Goal: Task Accomplishment & Management: Complete application form

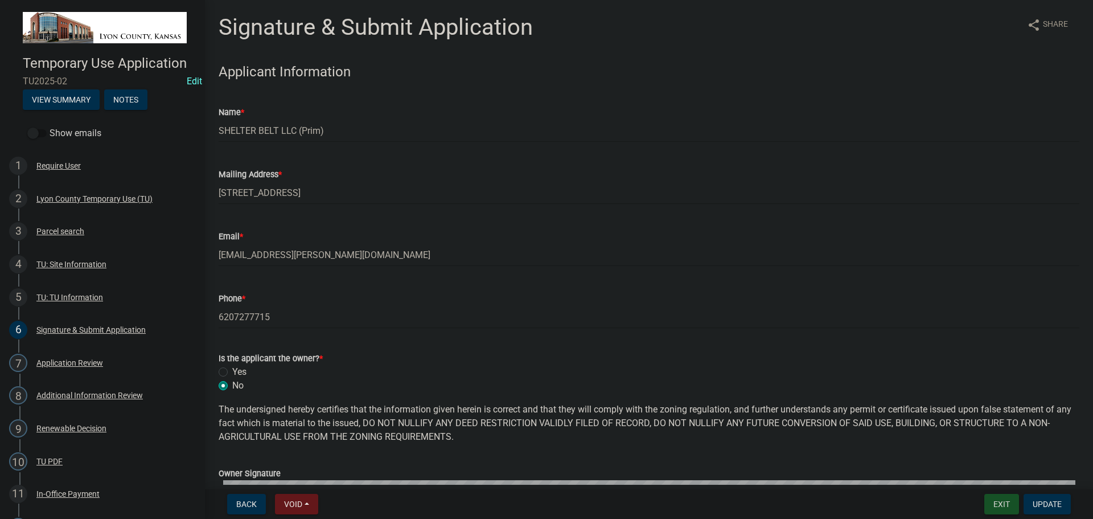
click at [1006, 505] on button "Exit" at bounding box center [1002, 504] width 35 height 21
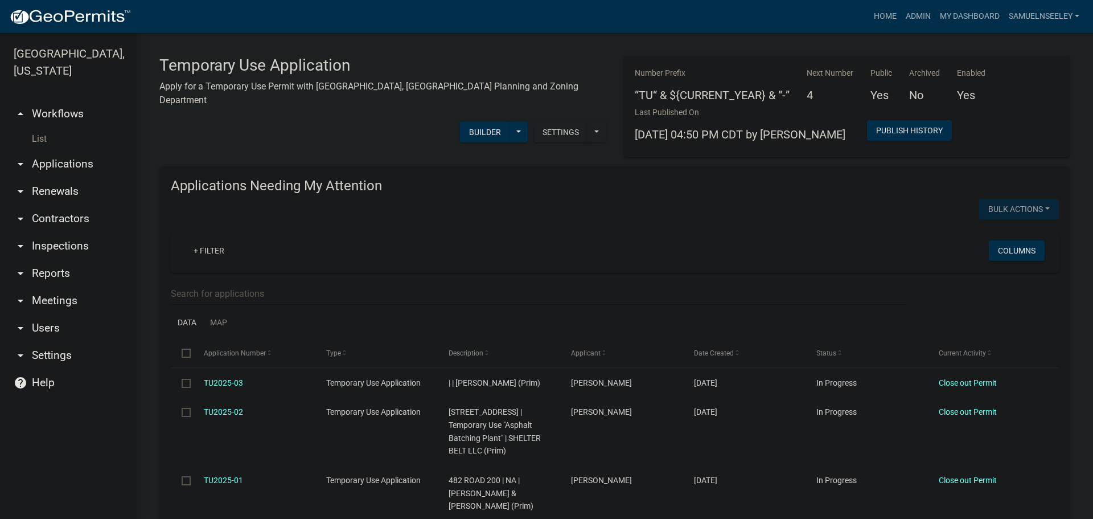
click at [46, 260] on link "arrow_drop_down Reports" at bounding box center [68, 273] width 137 height 27
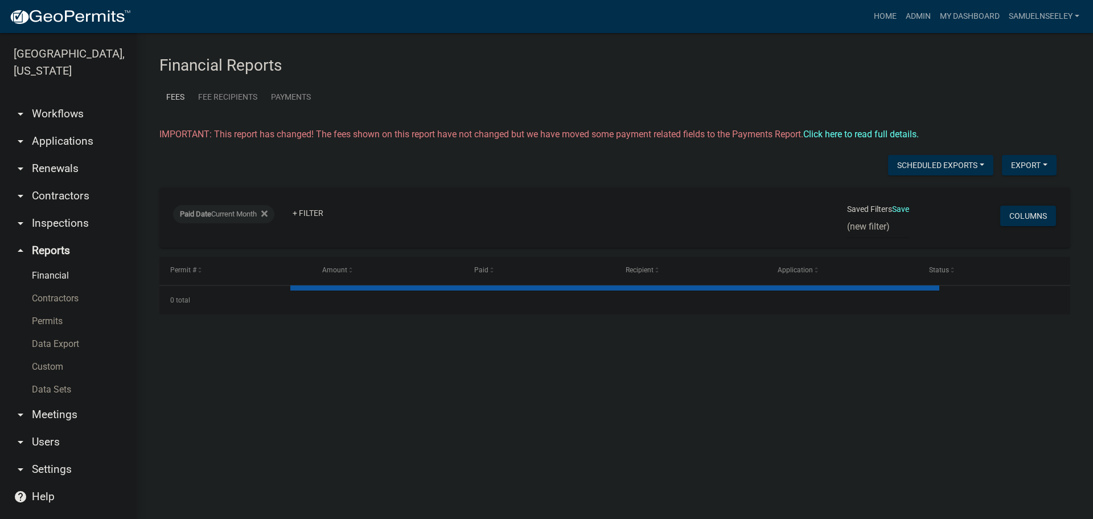
click at [52, 310] on link "Permits" at bounding box center [68, 321] width 137 height 23
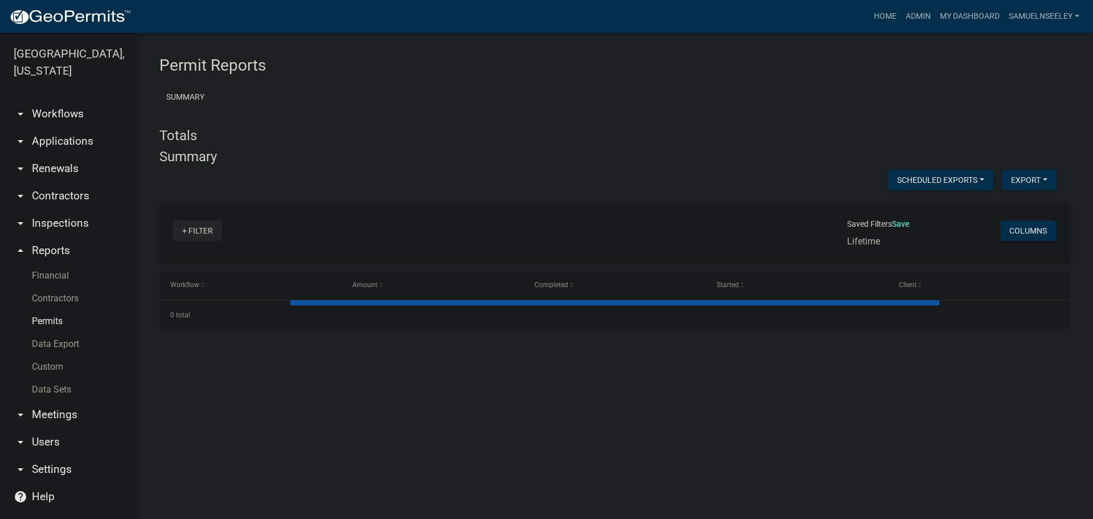
click at [203, 231] on link "+ Filter" at bounding box center [197, 230] width 49 height 21
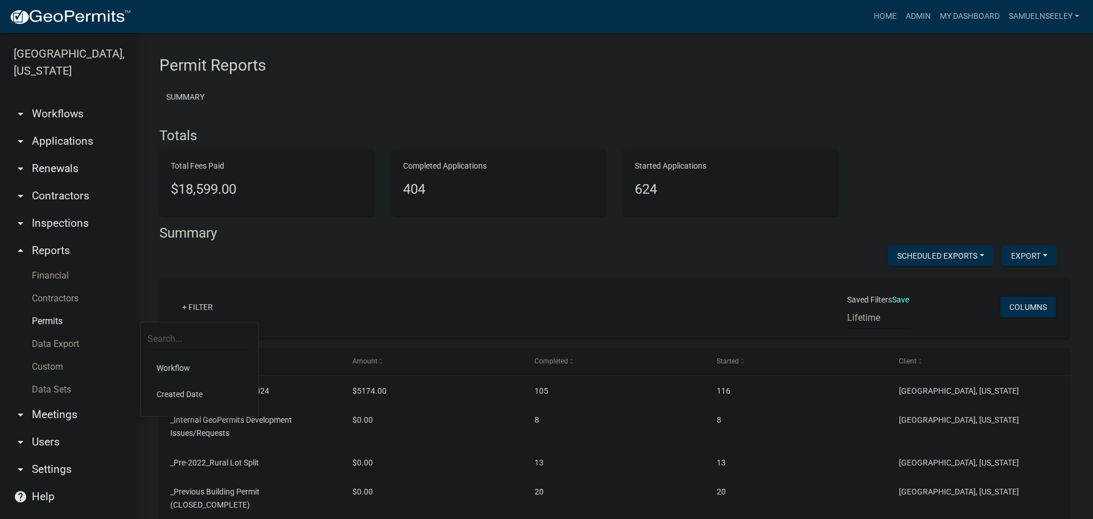
click at [175, 367] on li "Workflow" at bounding box center [199, 368] width 104 height 26
click at [128, 360] on select "Select an option Building Permit (Commercial/Industrial) CUP Renewal Certificat…" at bounding box center [201, 358] width 236 height 23
click at [153, 347] on select "Select an option Building Permit (Commercial/Industrial) CUP Renewal Certificat…" at bounding box center [201, 358] width 236 height 23
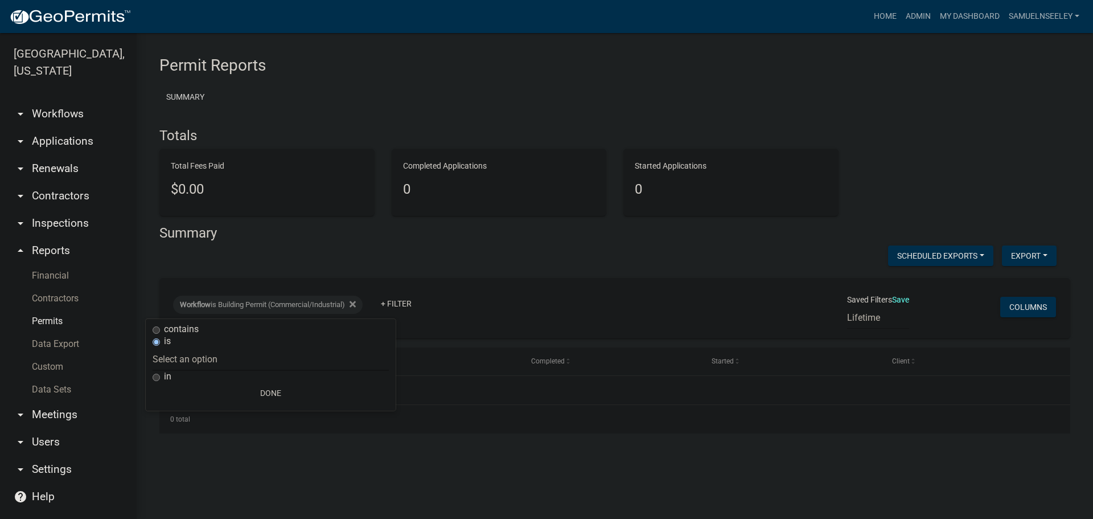
click at [477, 249] on div "Scheduled Exports + Create New Monthly Building Permit Yearly Permit Numbers Ex…" at bounding box center [608, 256] width 915 height 23
select select "0: null"
click at [399, 304] on link "+ Filter" at bounding box center [396, 303] width 49 height 21
click at [384, 365] on li "Workflow" at bounding box center [404, 364] width 104 height 26
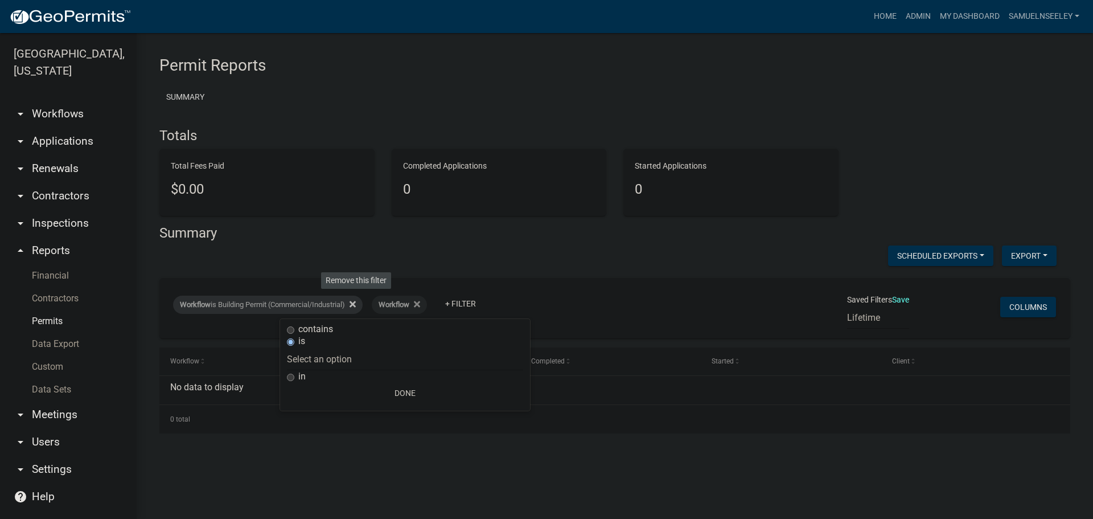
click at [356, 304] on icon at bounding box center [353, 304] width 6 height 9
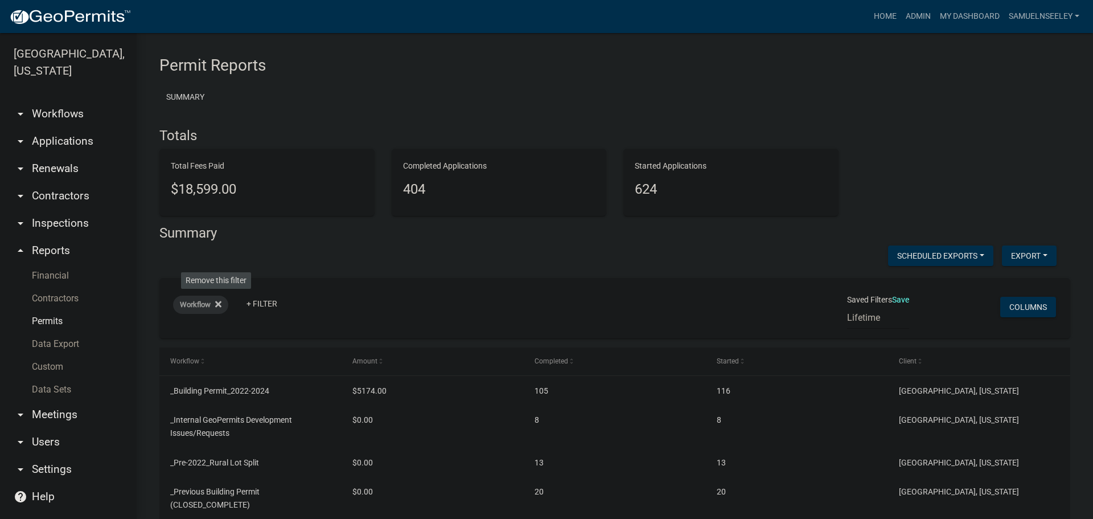
click at [218, 303] on icon at bounding box center [218, 304] width 6 height 6
click at [204, 307] on link "+ Filter" at bounding box center [197, 307] width 49 height 21
click at [186, 367] on li "Workflow" at bounding box center [199, 368] width 104 height 26
click at [136, 359] on select "Select an option Building Permit (Commercial/Industrial) CUP Renewal Certificat…" at bounding box center [201, 358] width 236 height 23
click at [128, 347] on select "Select an option Building Permit (Commercial/Industrial) CUP Renewal Certificat…" at bounding box center [201, 358] width 236 height 23
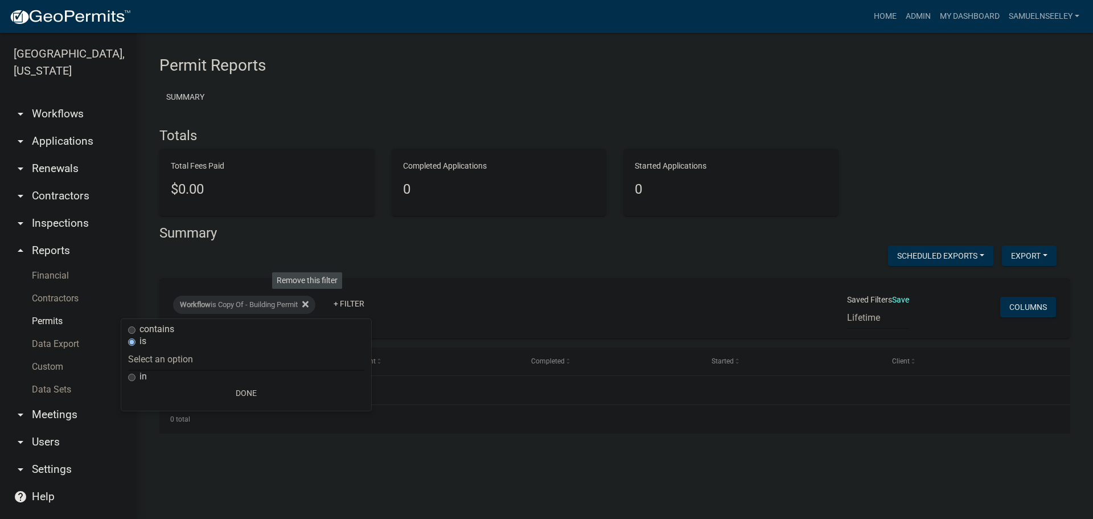
select select "0: null"
click at [309, 304] on icon at bounding box center [305, 304] width 6 height 6
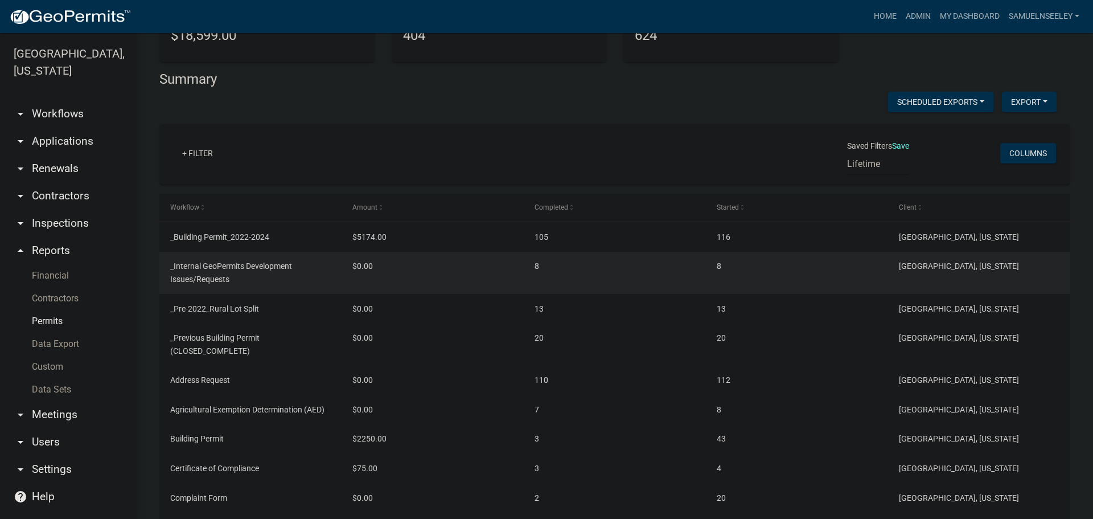
scroll to position [171, 0]
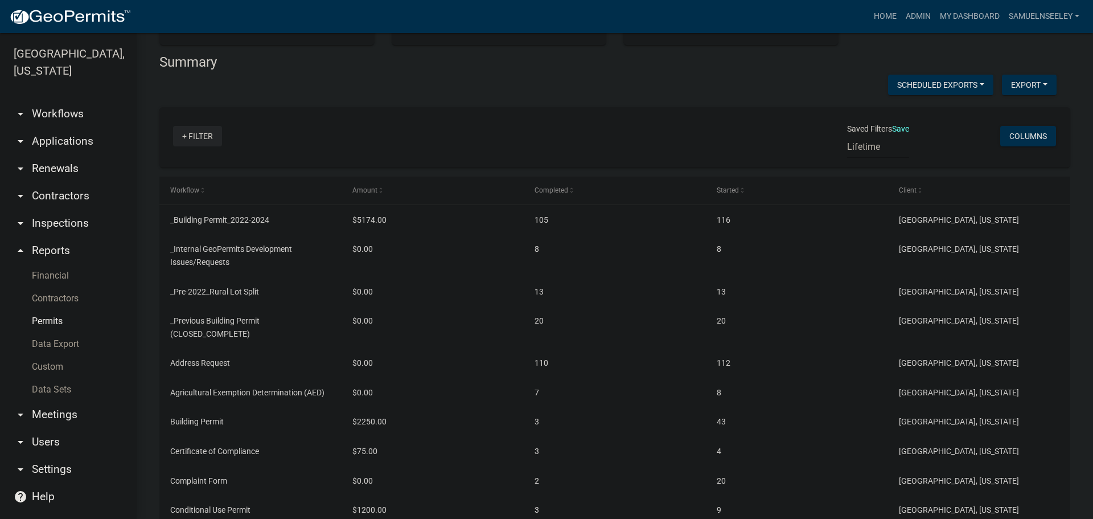
click at [200, 136] on link "+ Filter" at bounding box center [197, 136] width 49 height 21
click at [183, 198] on li "Workflow" at bounding box center [199, 197] width 104 height 26
click at [140, 188] on select "Select an option Building Permit (Commercial/Industrial) CUP Renewal Certificat…" at bounding box center [201, 188] width 236 height 23
click at [83, 208] on input "in" at bounding box center [86, 206] width 7 height 7
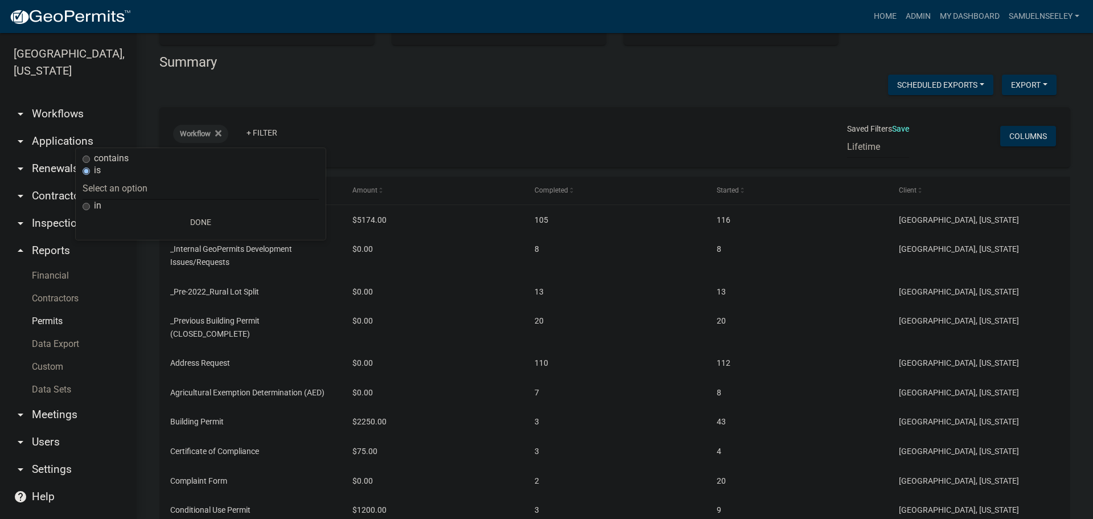
radio input "true"
select select
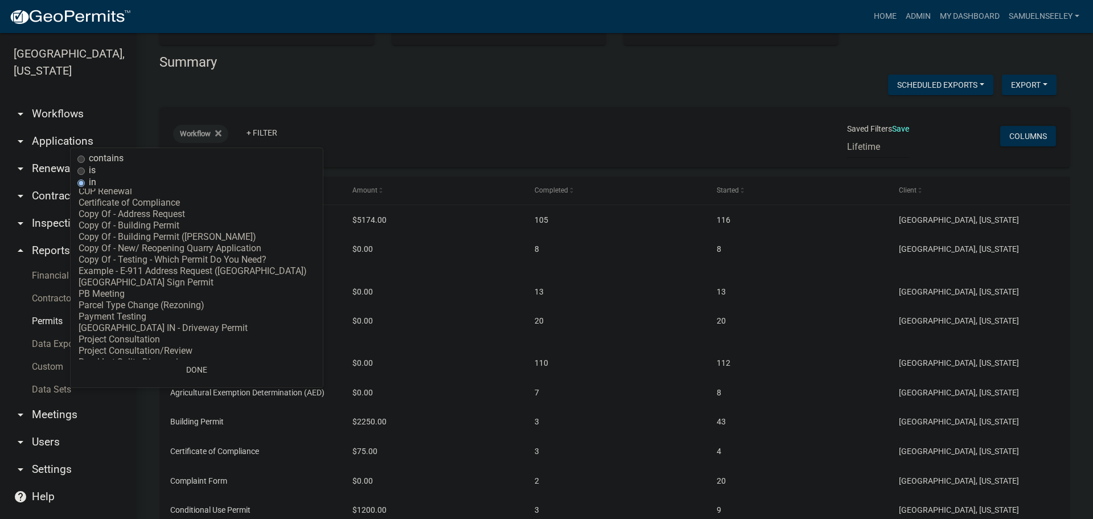
scroll to position [0, 0]
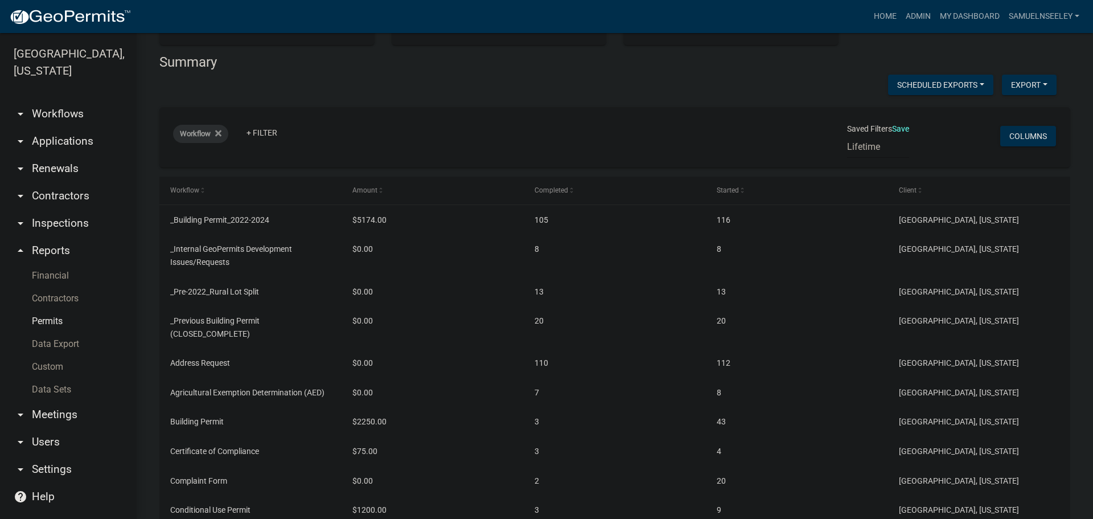
click at [204, 135] on span "Workflow" at bounding box center [195, 133] width 31 height 9
select select
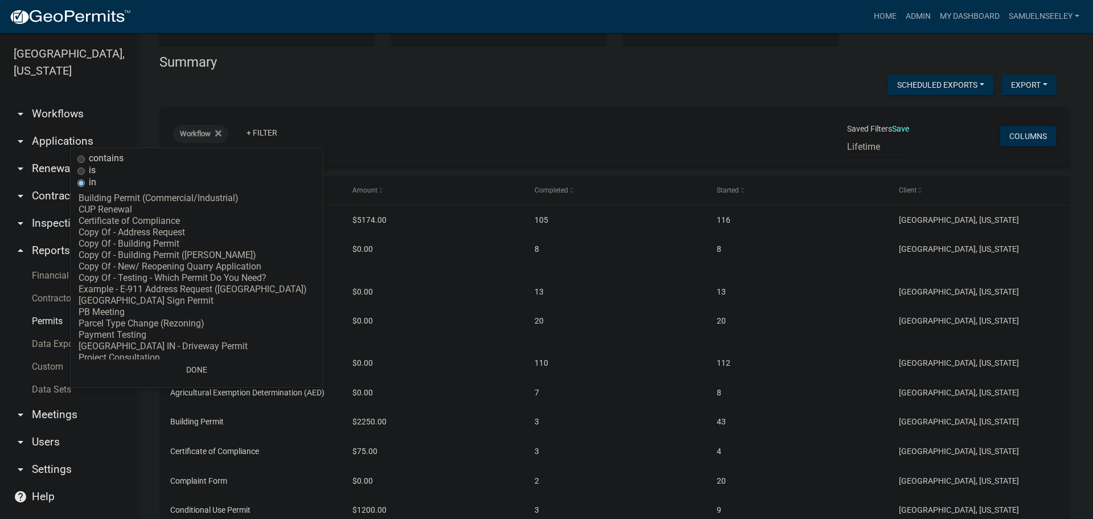
click at [81, 158] on input "contains" at bounding box center [80, 158] width 7 height 7
radio input "true"
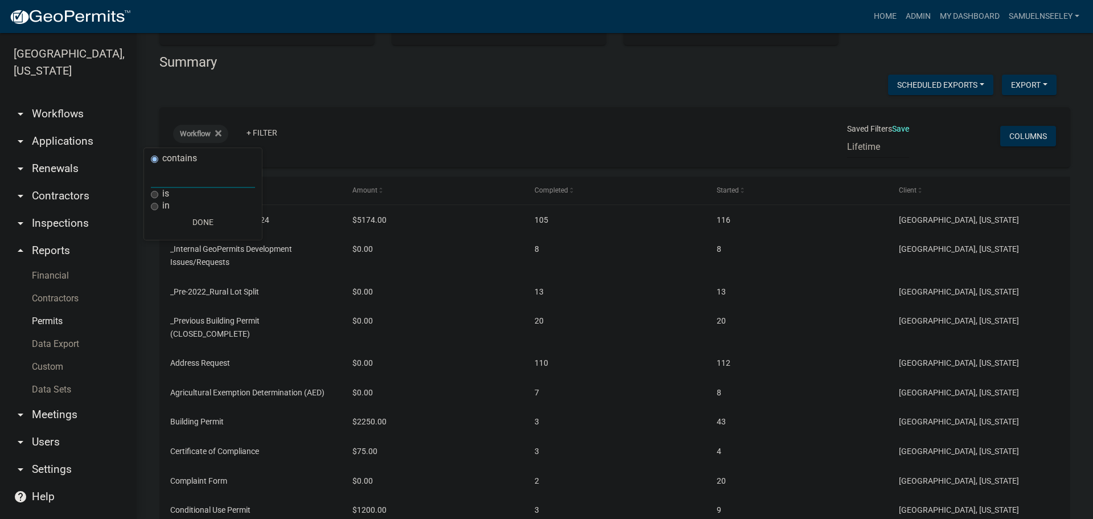
click at [175, 175] on input "text" at bounding box center [203, 176] width 104 height 23
click at [216, 134] on icon at bounding box center [218, 133] width 6 height 9
click at [199, 137] on link "+ Filter" at bounding box center [197, 136] width 49 height 21
click at [186, 223] on li "Created Date" at bounding box center [199, 223] width 104 height 26
click at [212, 173] on select "[DATE] [DATE] Current Week Previous Week Current Month Last Month Current Calen…" at bounding box center [245, 176] width 114 height 23
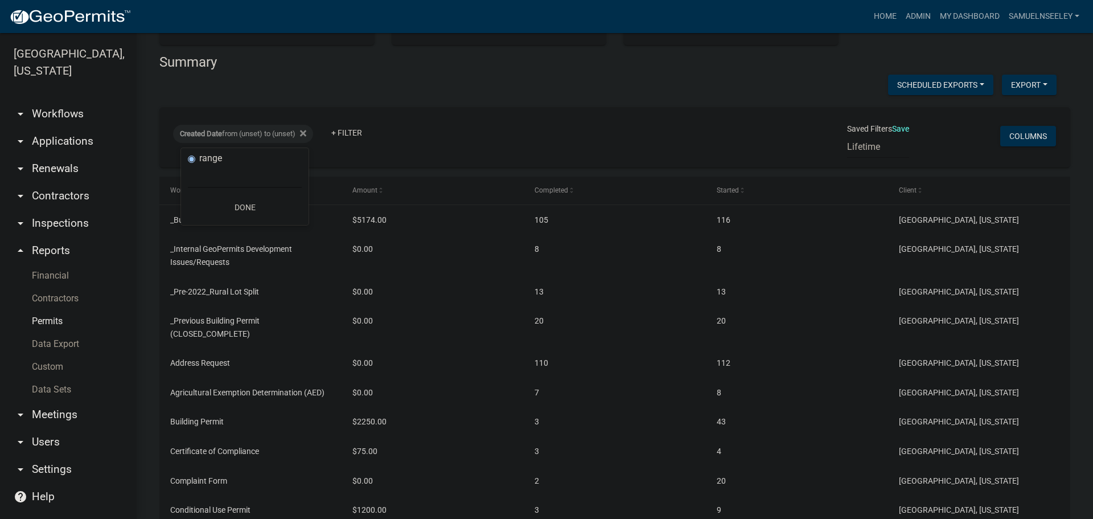
select select "previous_1_years"
click at [188, 165] on select "[DATE] [DATE] Current Week Previous Week Current Month Last Month Current Calen…" at bounding box center [245, 176] width 114 height 23
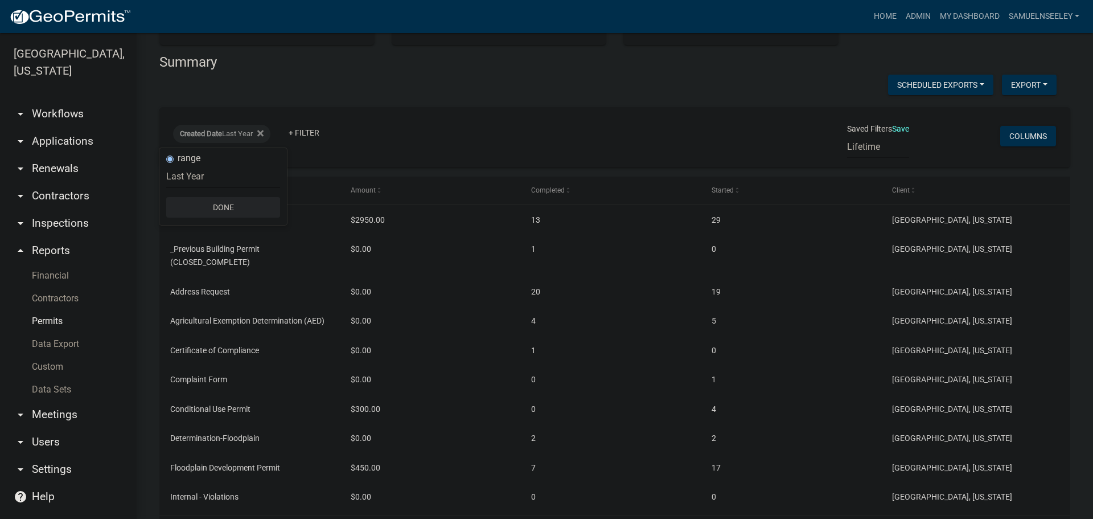
click at [222, 207] on button "Done" at bounding box center [223, 207] width 114 height 21
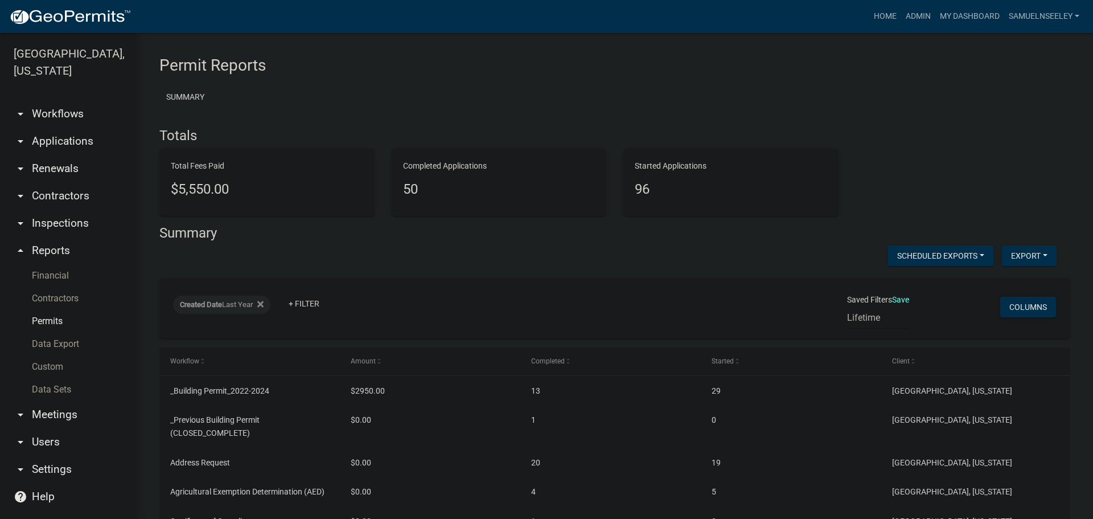
click at [54, 333] on link "Data Export" at bounding box center [68, 344] width 137 height 23
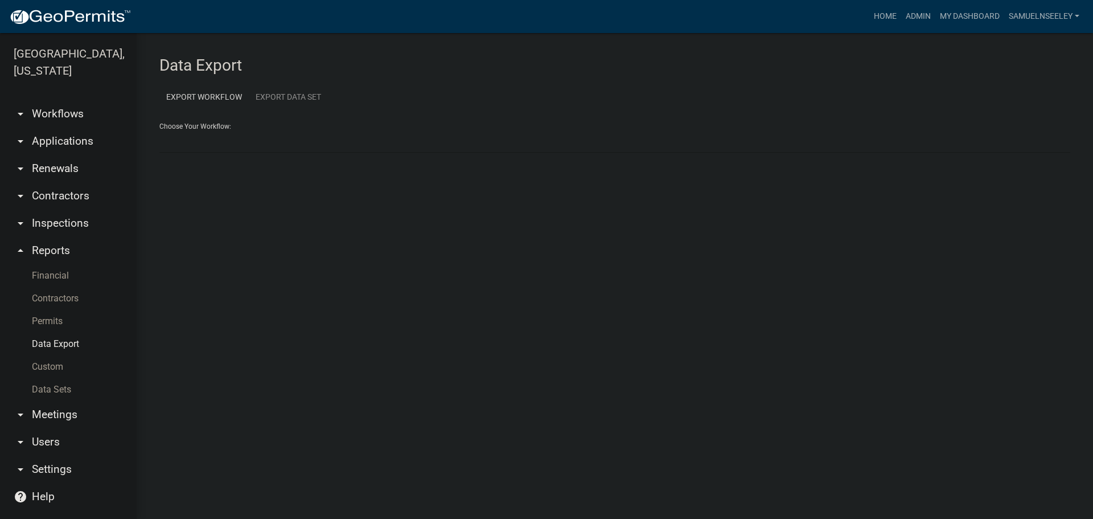
click at [208, 125] on div "Choose Your Workflow: _Building Permit_2022-2024 _Pre_2022_Quarry Application _…" at bounding box center [614, 133] width 911 height 39
click at [244, 128] on div "Choose Your Workflow: _Building Permit_2022-2024 _Pre_2022_Quarry Application _…" at bounding box center [614, 133] width 911 height 39
click at [223, 140] on select "_Building Permit_2022-2024 _Pre_2022_Quarry Application _Pre-2022_Rural Lot Spl…" at bounding box center [614, 141] width 911 height 23
select select "1: Object"
click at [159, 130] on select "_Building Permit_2022-2024 _Pre_2022_Quarry Application _Pre-2022_Rural Lot Spl…" at bounding box center [614, 141] width 911 height 23
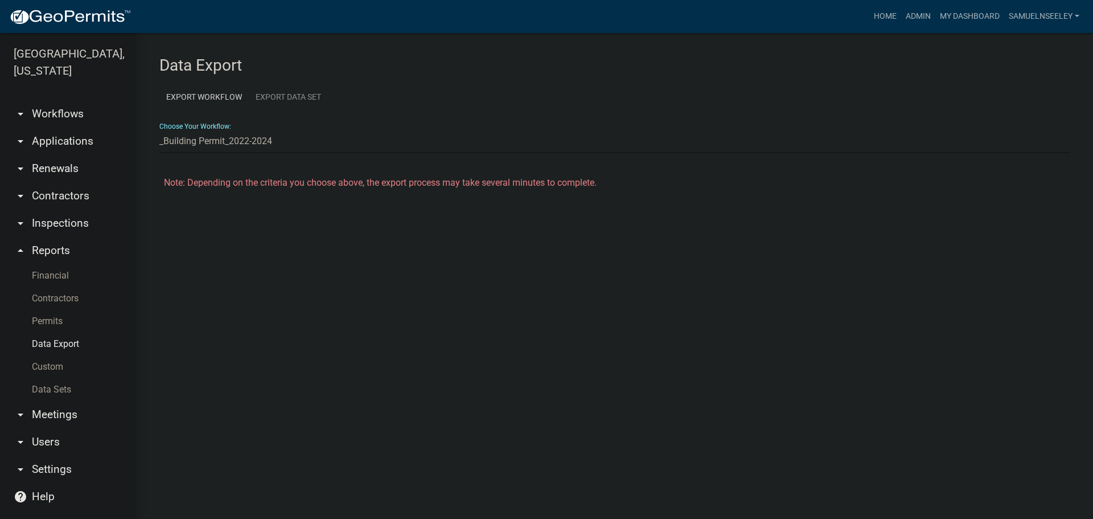
select select "0: null"
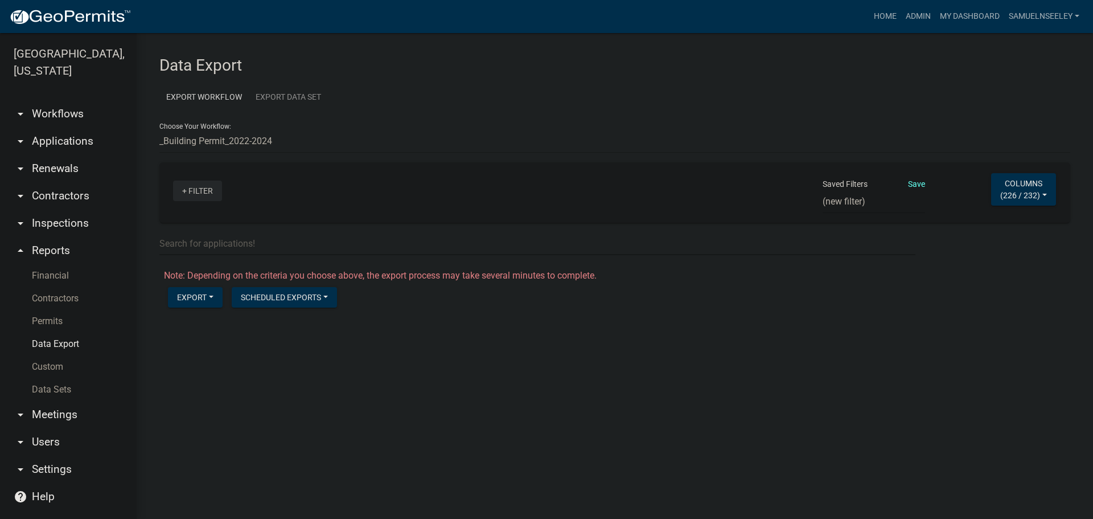
click at [205, 191] on link "+ Filter" at bounding box center [197, 191] width 49 height 21
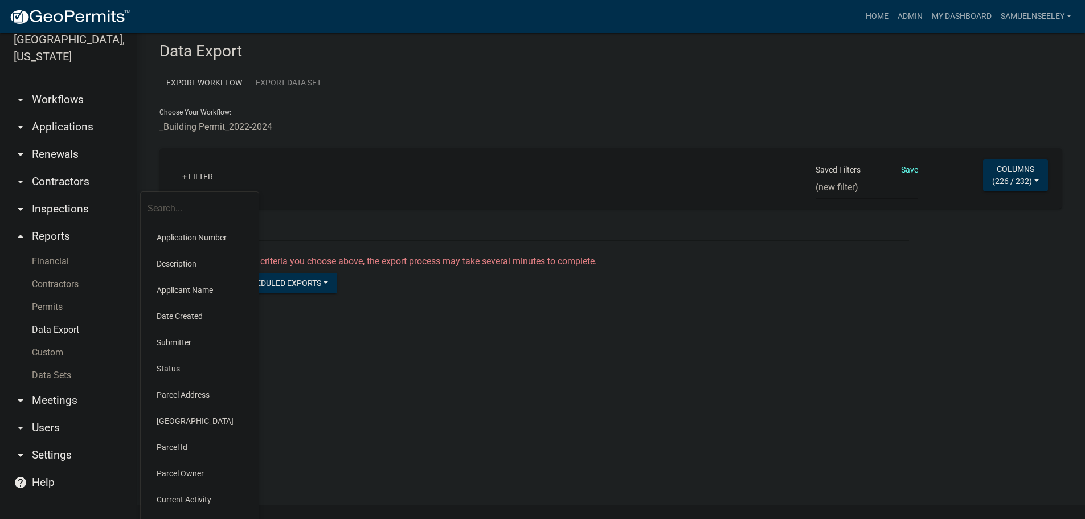
scroll to position [18, 0]
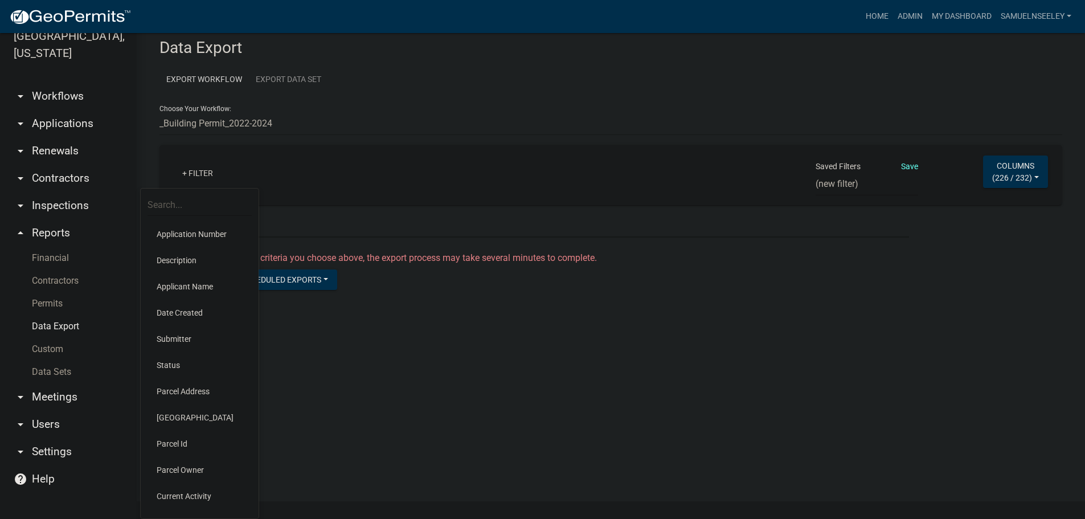
click at [187, 313] on li "Date Created" at bounding box center [199, 313] width 104 height 26
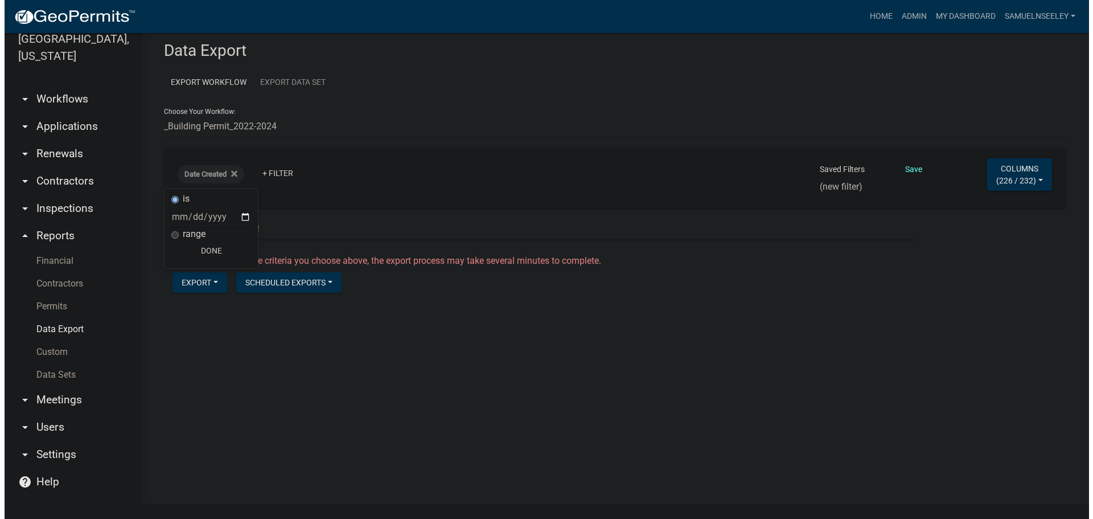
scroll to position [0, 0]
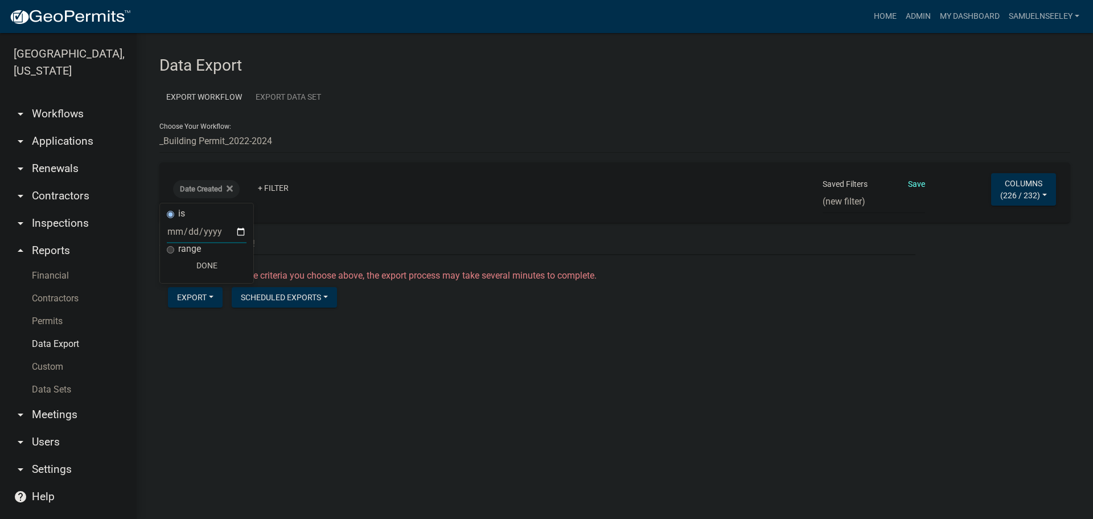
click at [208, 232] on input "date" at bounding box center [207, 231] width 80 height 23
click at [241, 230] on input "date" at bounding box center [207, 231] width 80 height 23
click at [239, 229] on input "date" at bounding box center [207, 231] width 80 height 23
click at [279, 235] on input "text" at bounding box center [537, 243] width 756 height 23
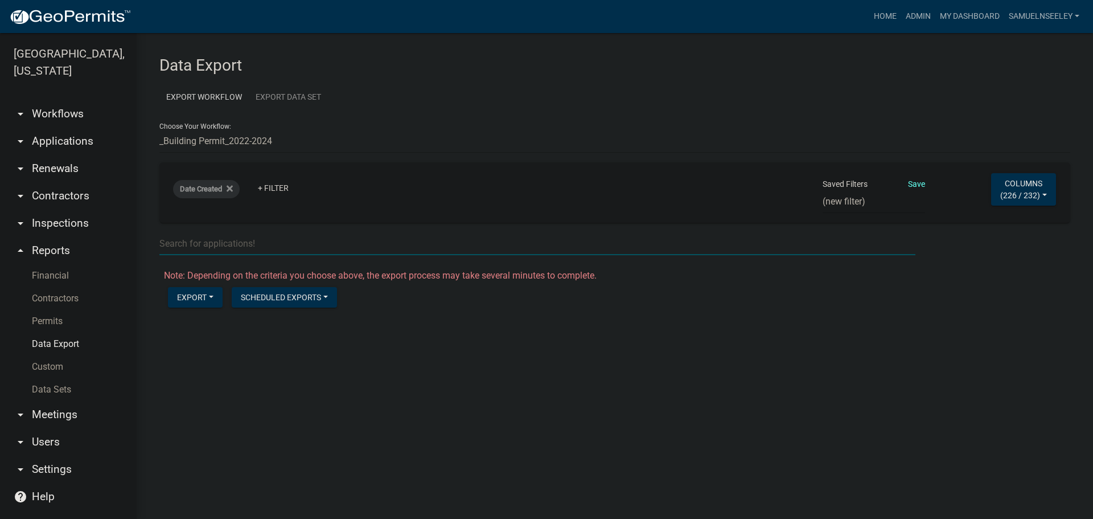
drag, startPoint x: 191, startPoint y: 208, endPoint x: 188, endPoint y: 198, distance: 10.1
click at [191, 208] on div "Date Created + Filter Saved Filters Save Testing Building Permit Data 2022 Repo…" at bounding box center [615, 192] width 901 height 60
click at [191, 191] on span "Date Created" at bounding box center [201, 189] width 42 height 9
click at [185, 247] on label "range" at bounding box center [189, 248] width 23 height 9
click at [174, 247] on input "range" at bounding box center [170, 249] width 7 height 7
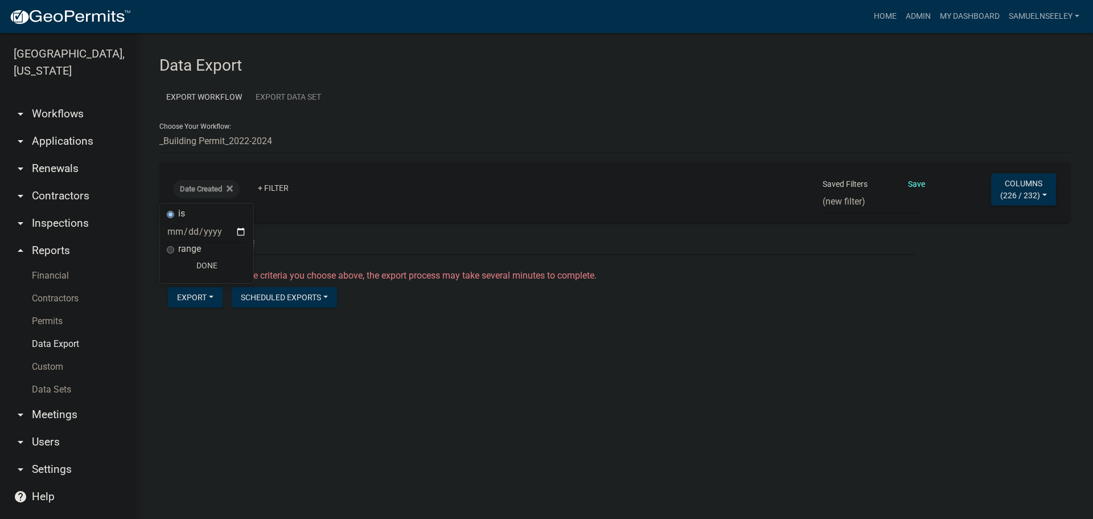
radio input "true"
click at [201, 247] on select "[DATE] [DATE] Current Week Previous Week Current Month Last Month Current Calen…" at bounding box center [245, 243] width 114 height 23
select select "previous_1_years"
click at [188, 232] on select "[DATE] [DATE] Current Week Previous Week Current Month Last Month Current Calen…" at bounding box center [245, 243] width 114 height 23
click at [216, 242] on select "[DATE] [DATE] Current Week Previous Week Current Month Last Month Current Calen…" at bounding box center [223, 243] width 114 height 23
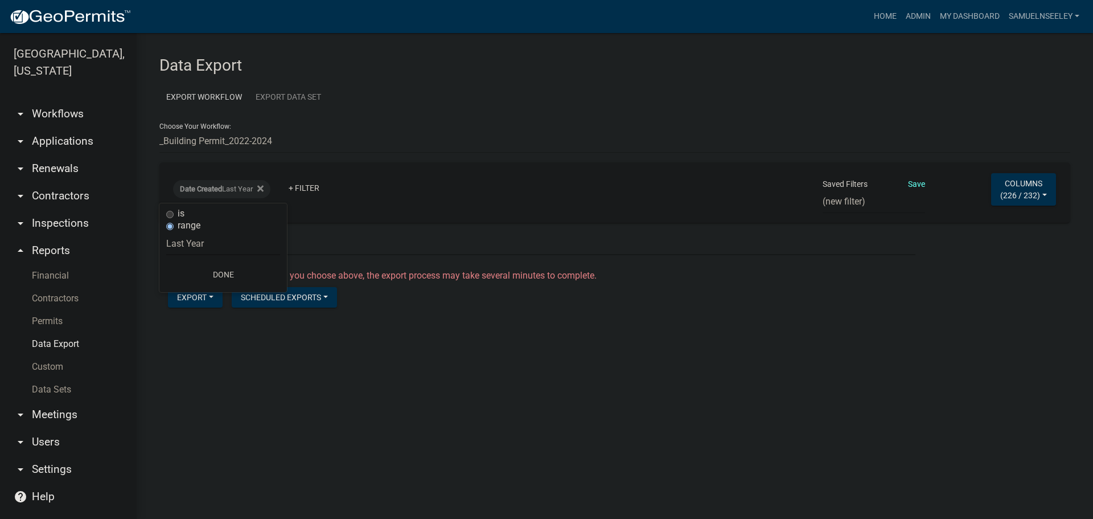
click at [216, 242] on select "[DATE] [DATE] Current Week Previous Week Current Month Last Month Current Calen…" at bounding box center [223, 243] width 114 height 23
click at [223, 271] on button "Done" at bounding box center [223, 274] width 114 height 21
click at [198, 295] on button "Export" at bounding box center [195, 297] width 55 height 21
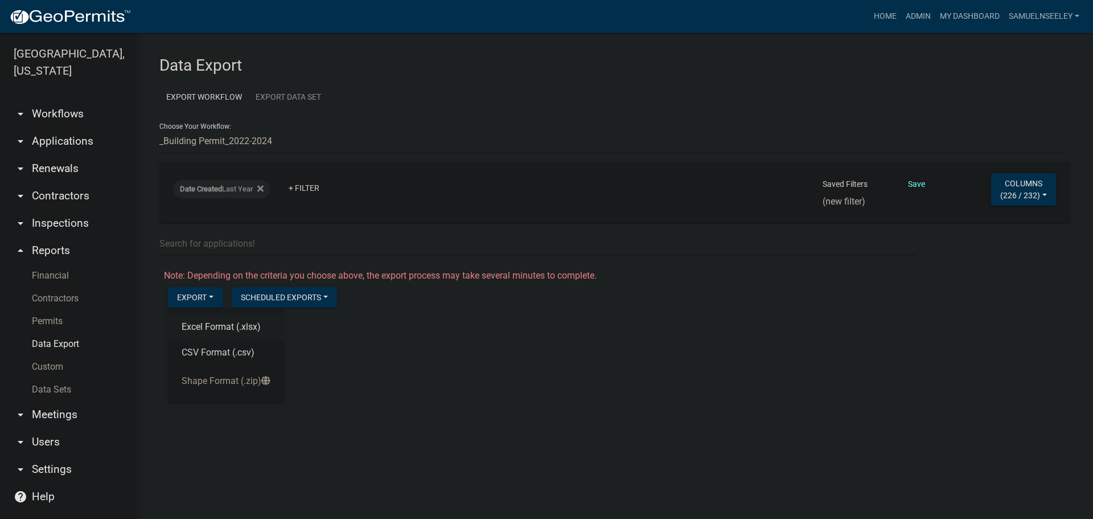
click at [206, 327] on button "Excel Format (.xlsx)" at bounding box center [226, 326] width 116 height 27
click at [222, 322] on link "Download _Building Permit_2022-2024.xlsx" at bounding box center [251, 321] width 174 height 11
click at [51, 128] on link "arrow_drop_down Applications" at bounding box center [68, 141] width 137 height 27
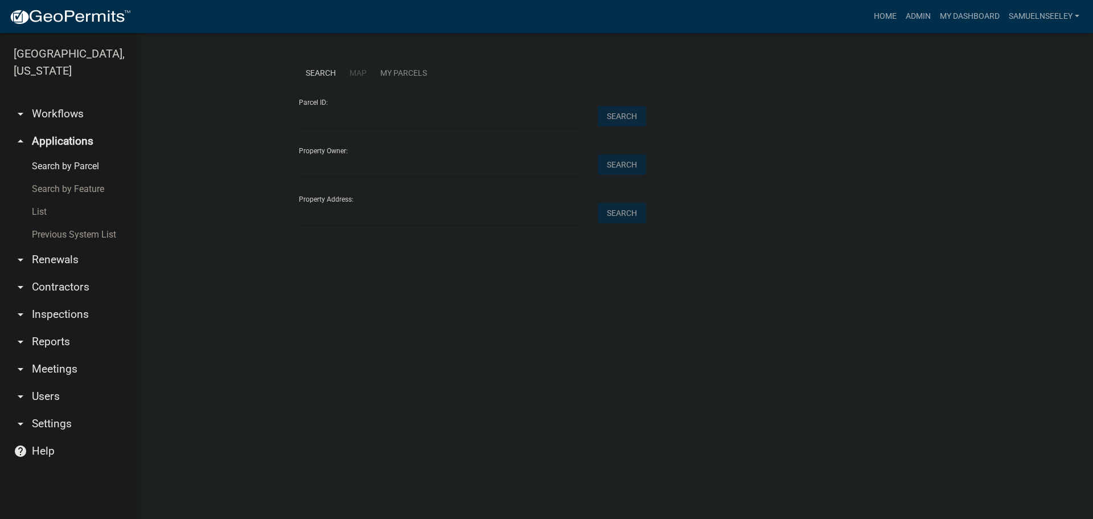
click at [47, 100] on link "arrow_drop_down Workflows" at bounding box center [68, 113] width 137 height 27
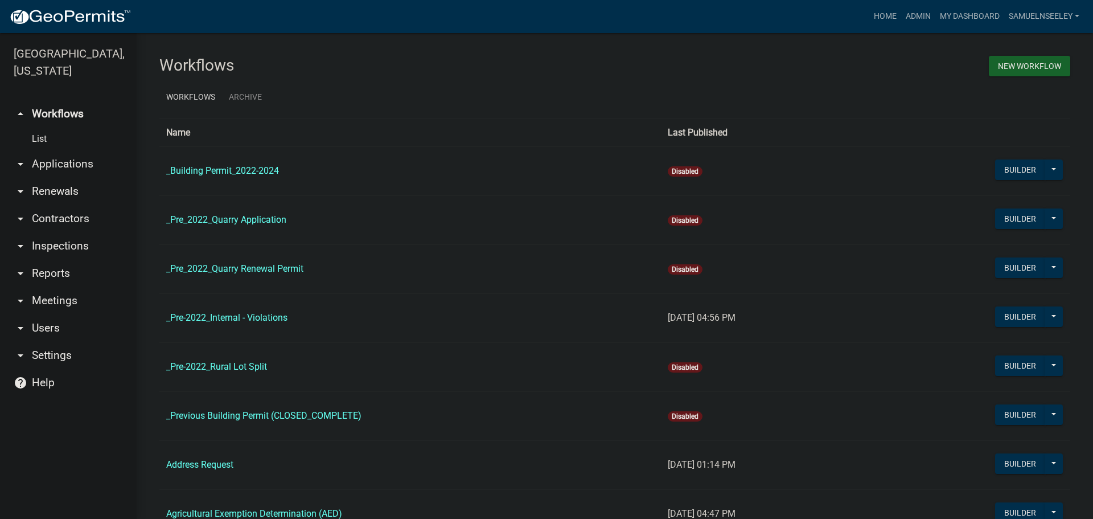
click at [40, 128] on link "List" at bounding box center [68, 139] width 137 height 23
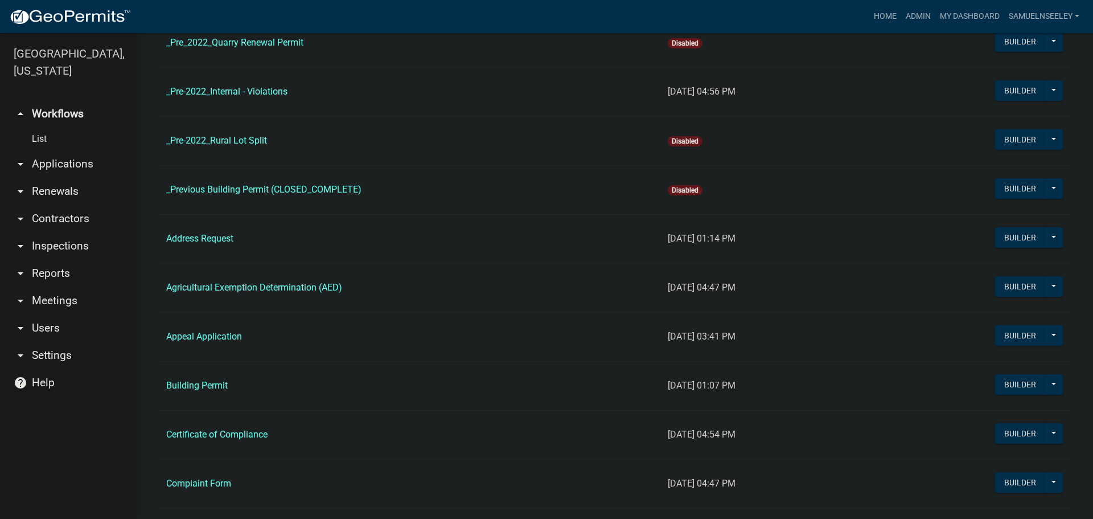
scroll to position [228, 0]
click at [214, 236] on link "Address Request" at bounding box center [199, 236] width 67 height 11
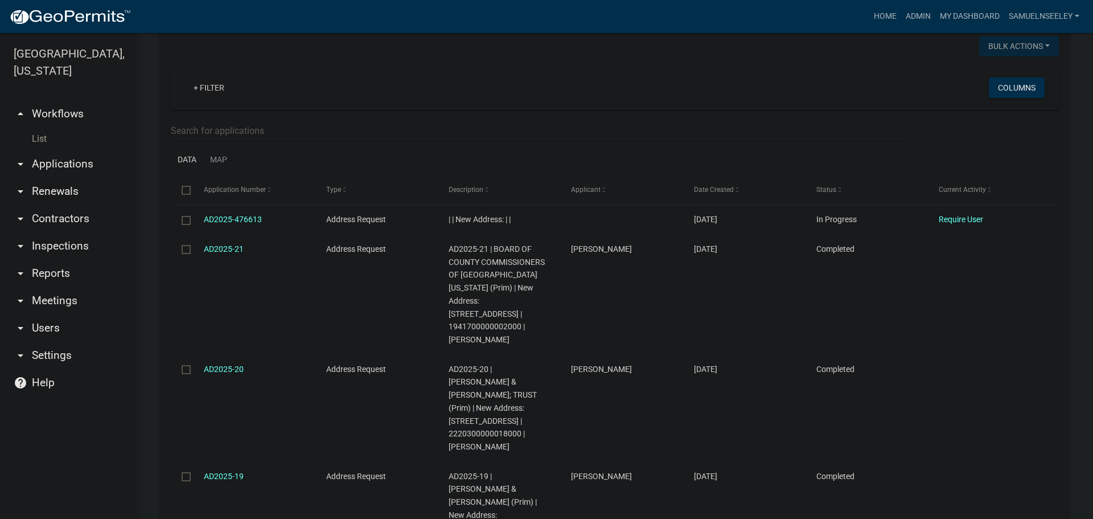
scroll to position [456, 0]
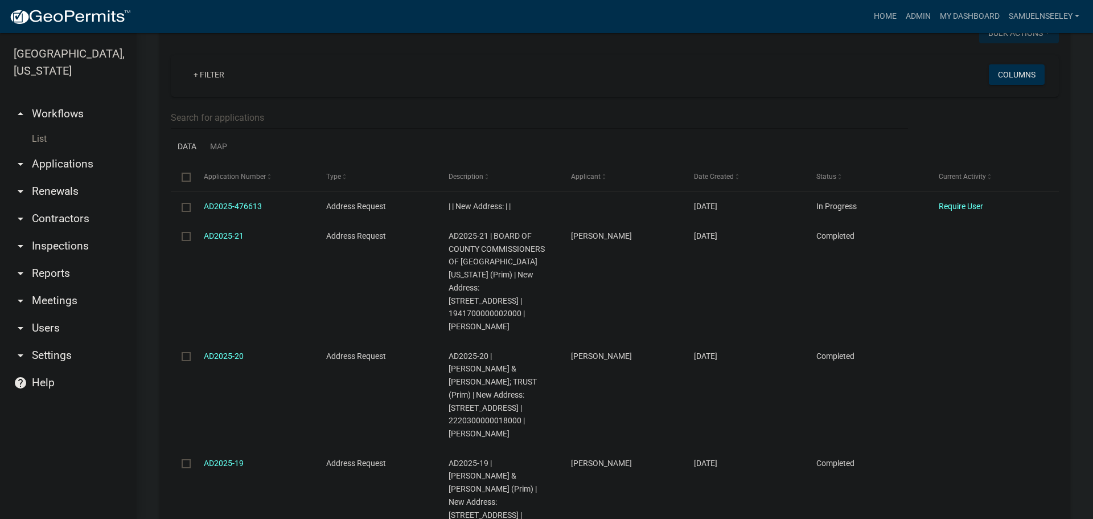
click at [35, 128] on link "List" at bounding box center [68, 139] width 137 height 23
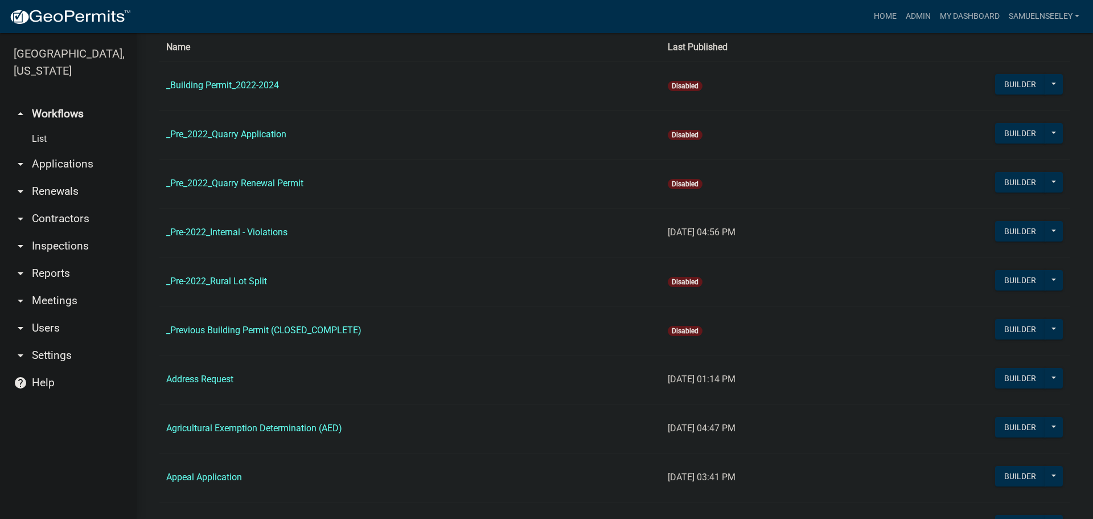
scroll to position [114, 0]
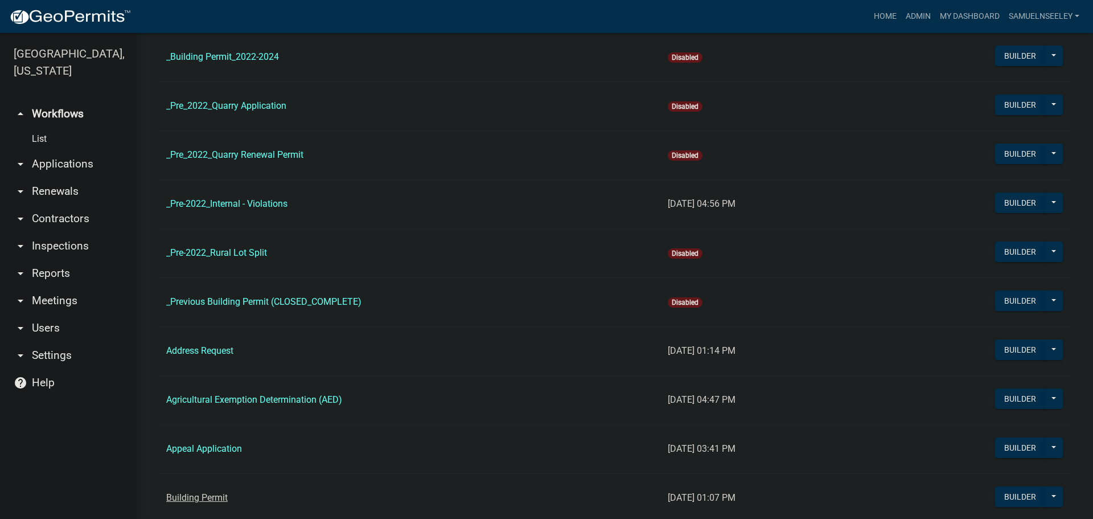
click at [183, 493] on link "Building Permit" at bounding box center [197, 497] width 62 height 11
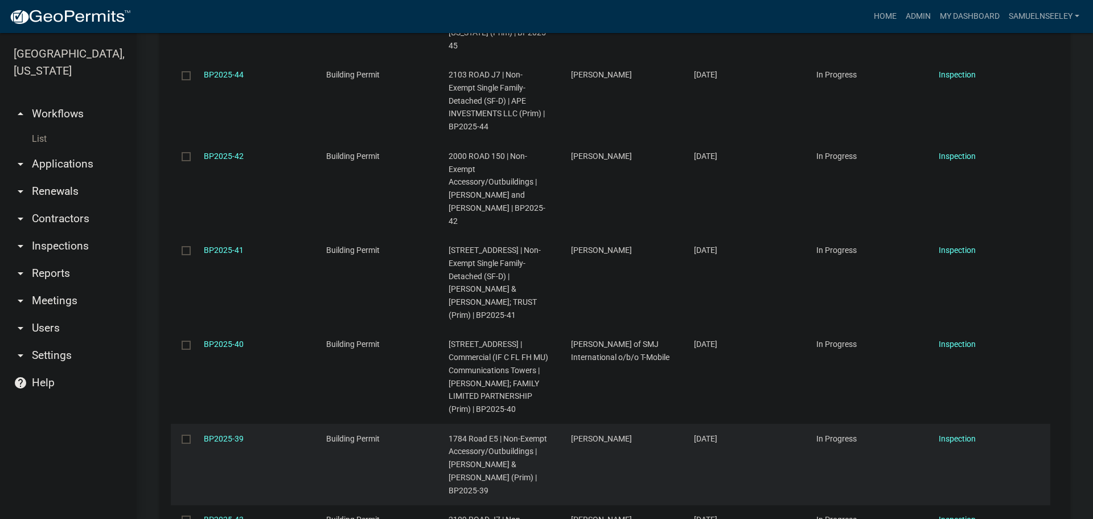
scroll to position [1879, 0]
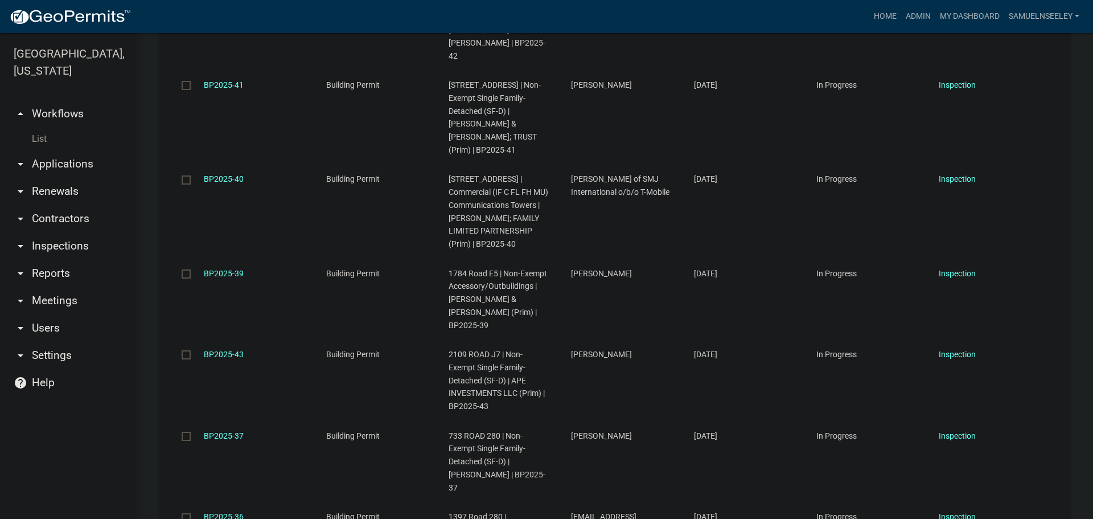
click at [38, 128] on link "List" at bounding box center [68, 139] width 137 height 23
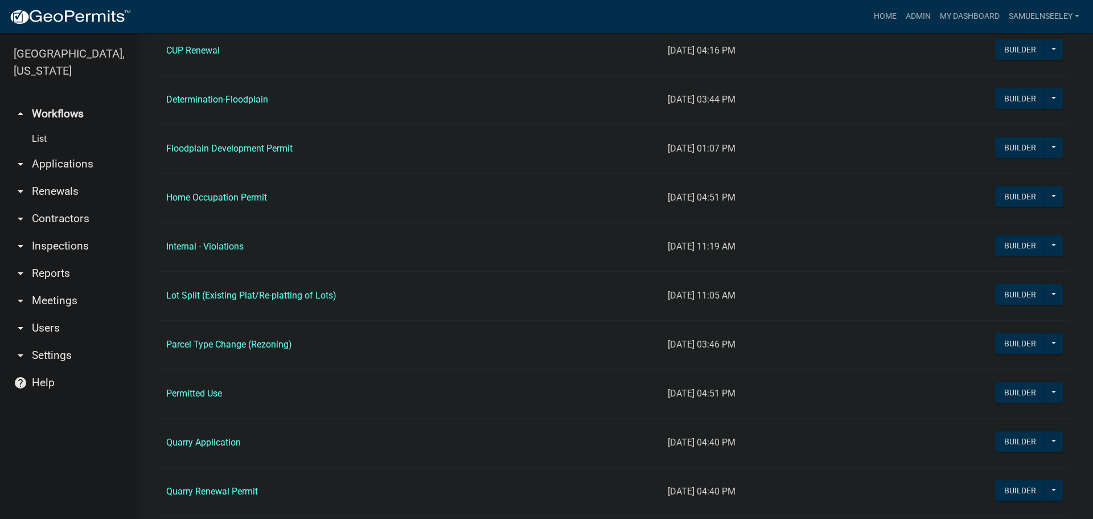
scroll to position [854, 0]
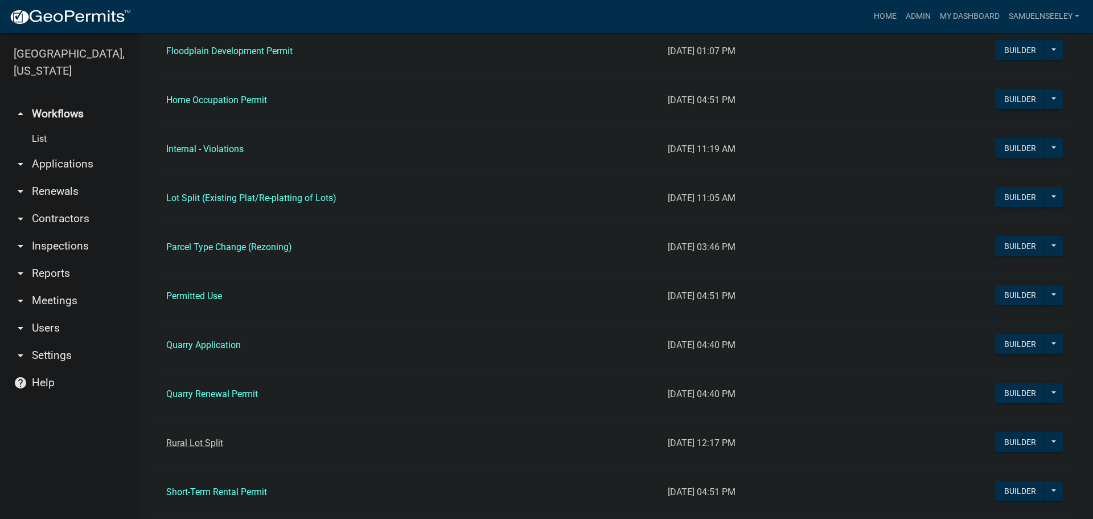
click at [202, 440] on link "Rural Lot Split" at bounding box center [194, 442] width 57 height 11
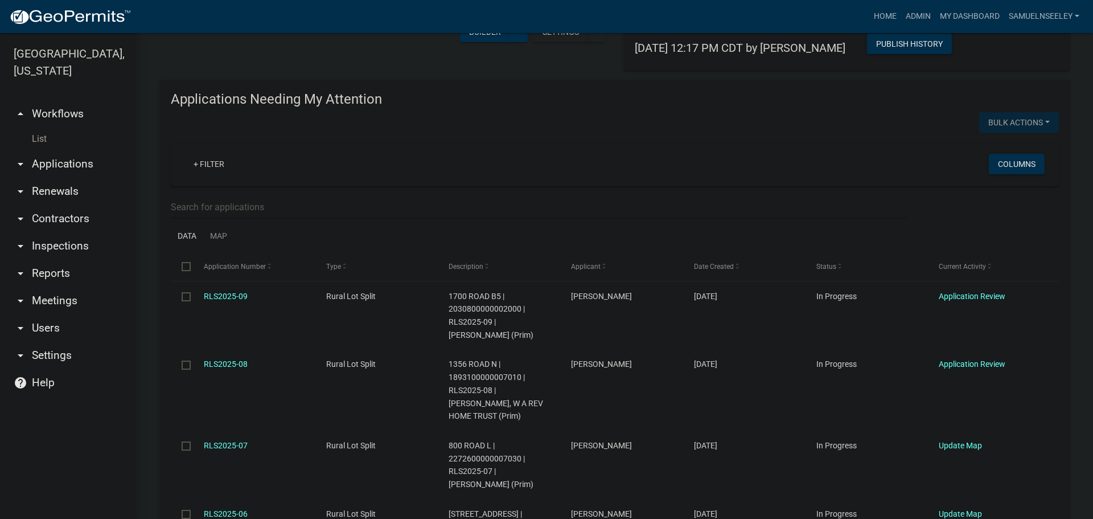
scroll to position [114, 0]
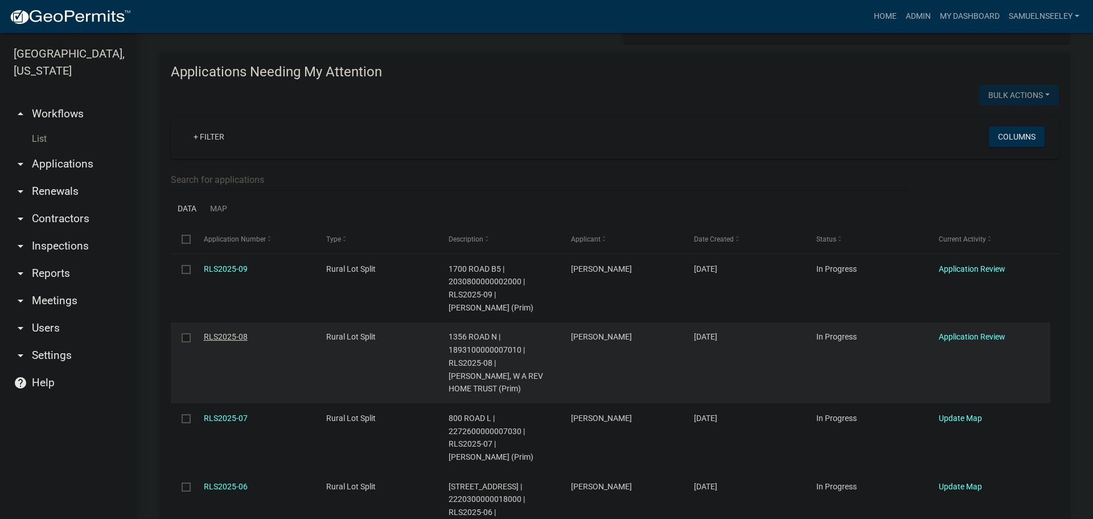
click at [227, 341] on link "RLS2025-08" at bounding box center [226, 336] width 44 height 9
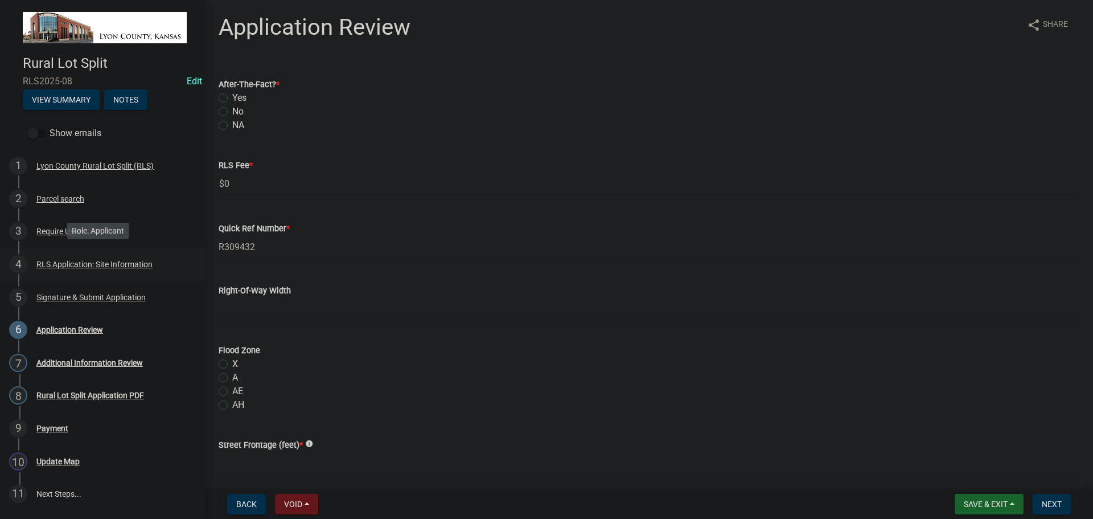
click at [67, 264] on div "RLS Application: Site Information" at bounding box center [94, 264] width 116 height 8
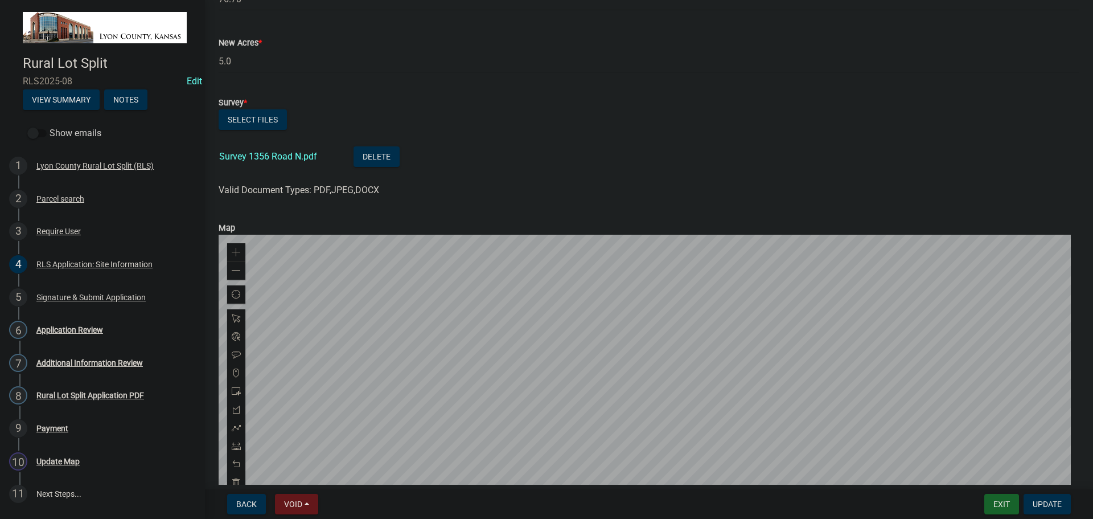
scroll to position [740, 0]
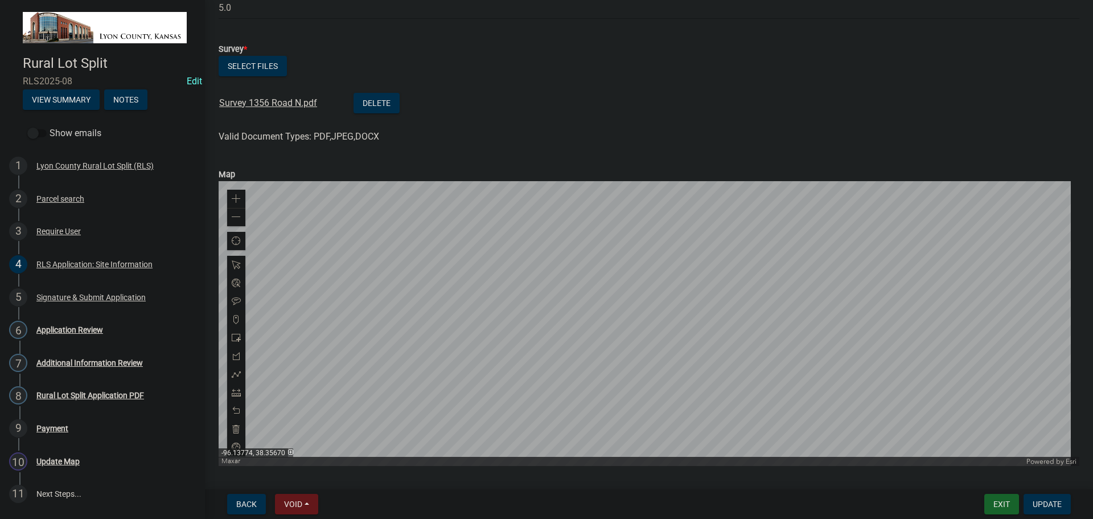
click at [263, 104] on link "Survey 1356 Road N.pdf" at bounding box center [268, 102] width 98 height 11
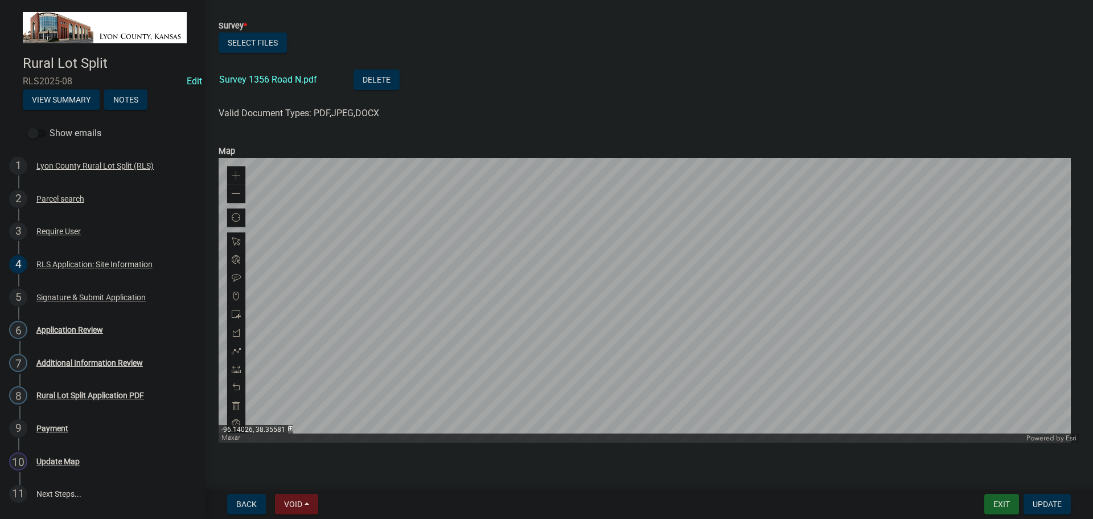
scroll to position [776, 0]
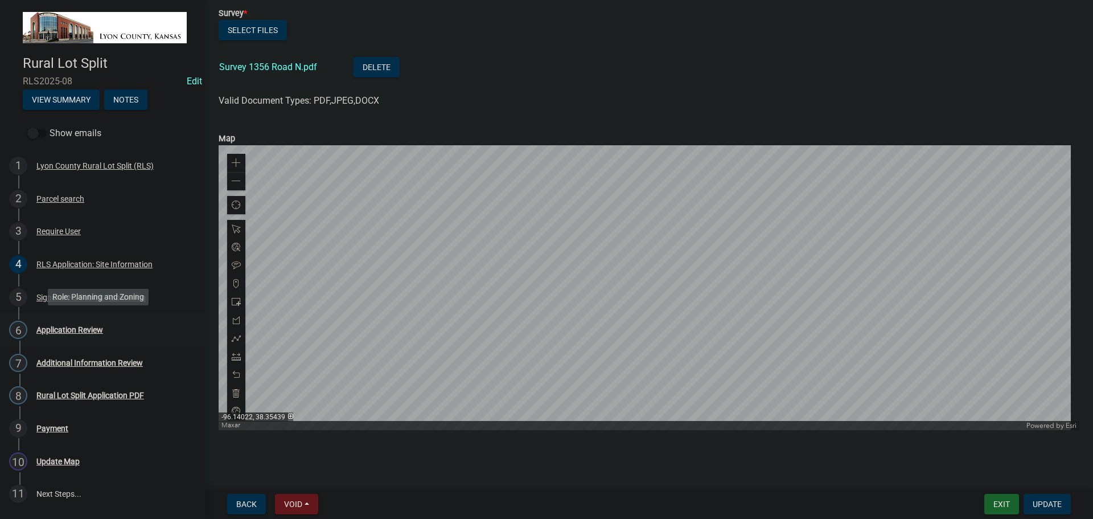
click at [59, 326] on div "Application Review" at bounding box center [69, 330] width 67 height 8
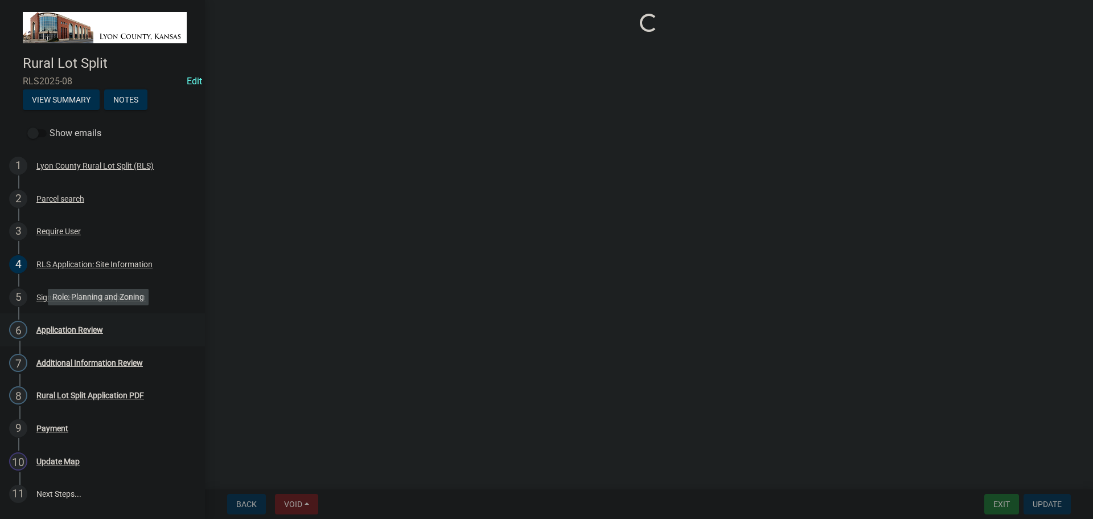
scroll to position [0, 0]
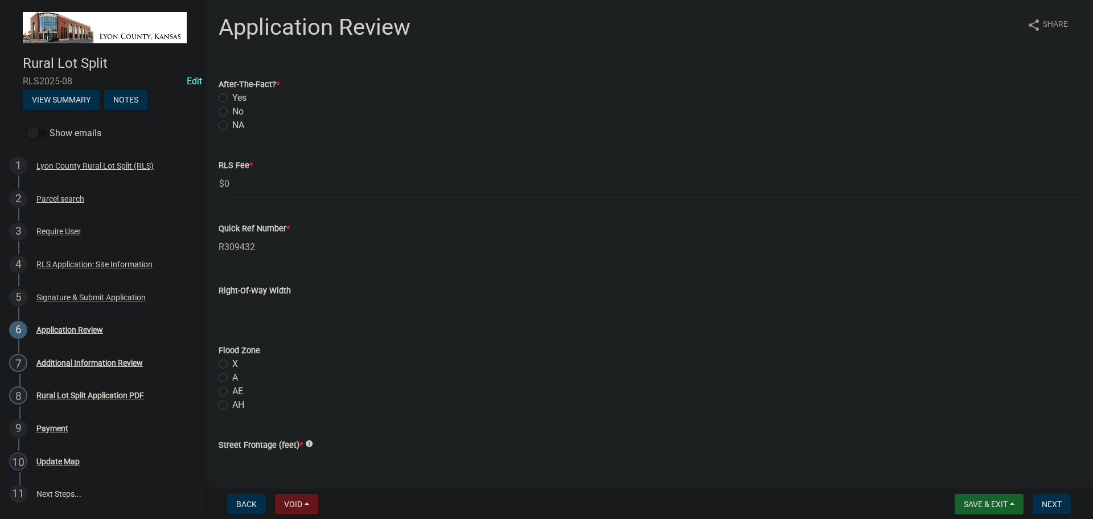
click at [232, 110] on label "No" at bounding box center [237, 112] width 11 height 14
click at [232, 110] on input "No" at bounding box center [235, 108] width 7 height 7
radio input "true"
click at [256, 308] on input "Right-Of-Way Width" at bounding box center [649, 308] width 861 height 23
type input "40'"
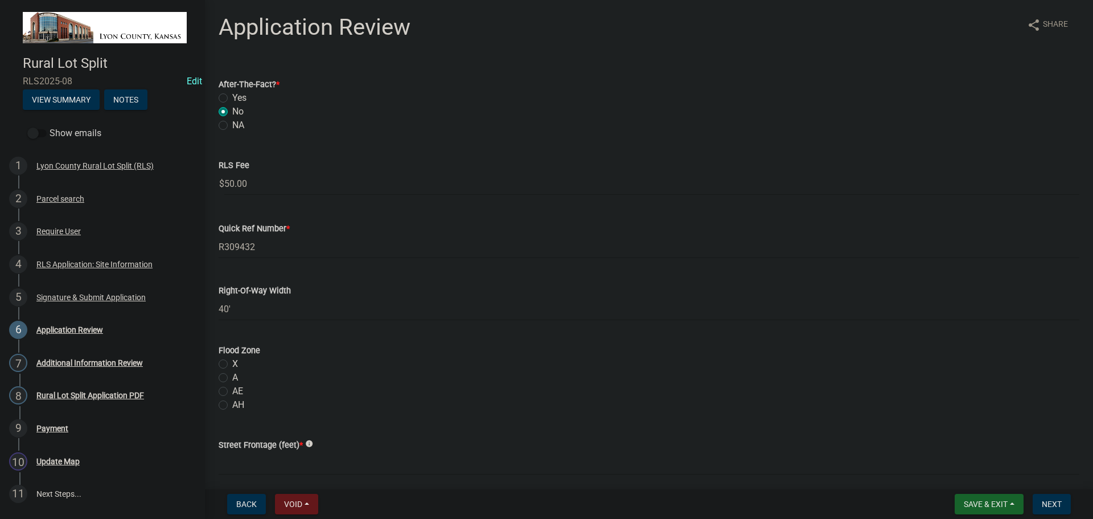
click at [232, 361] on label "X" at bounding box center [235, 364] width 6 height 14
click at [232, 361] on input "X" at bounding box center [235, 360] width 7 height 7
radio input "true"
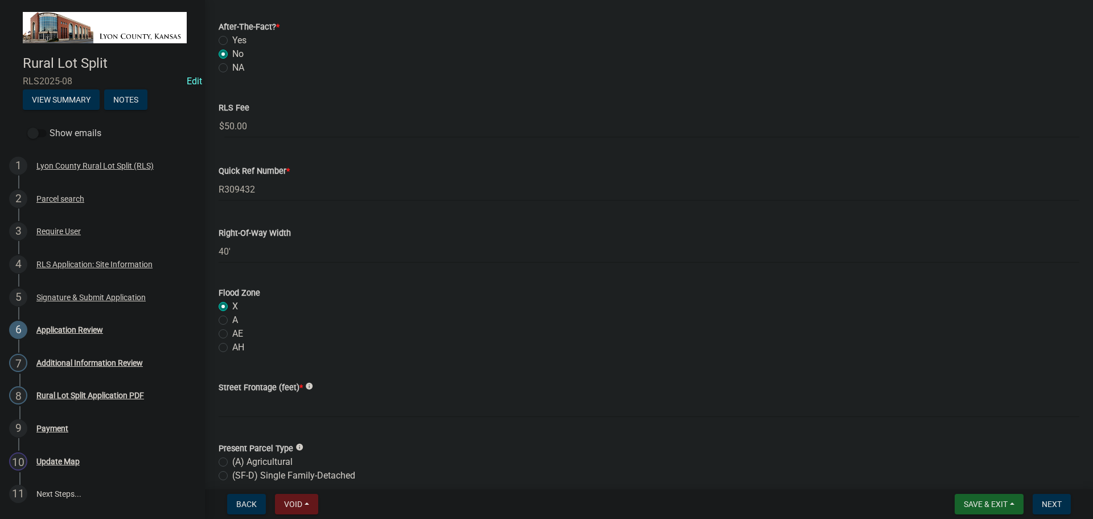
scroll to position [114, 0]
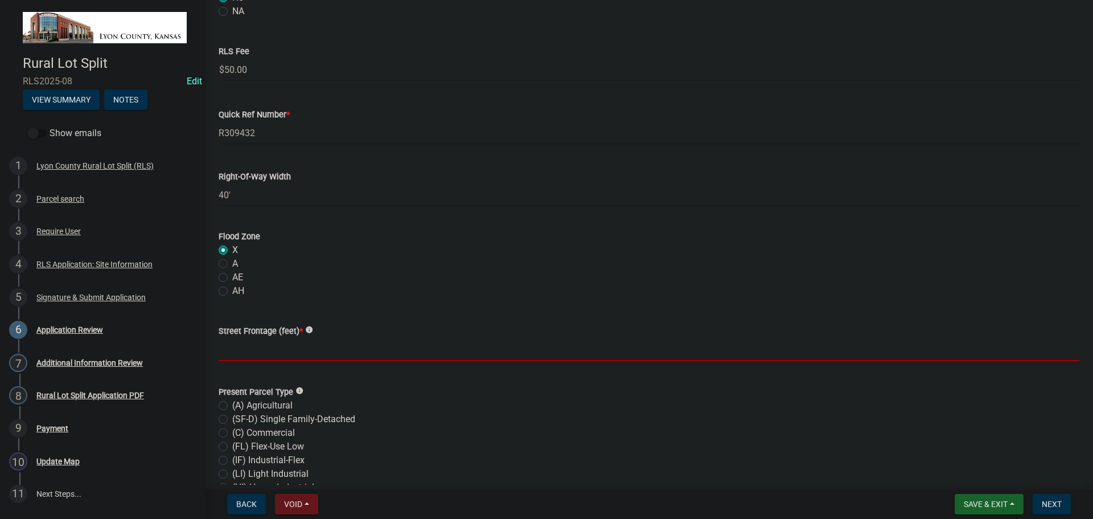
click at [255, 353] on input "text" at bounding box center [649, 349] width 861 height 23
type input "30"
click at [232, 404] on label "(A) Agricultural" at bounding box center [262, 406] width 60 height 14
click at [232, 404] on input "(A) Agricultural" at bounding box center [235, 402] width 7 height 7
radio input "true"
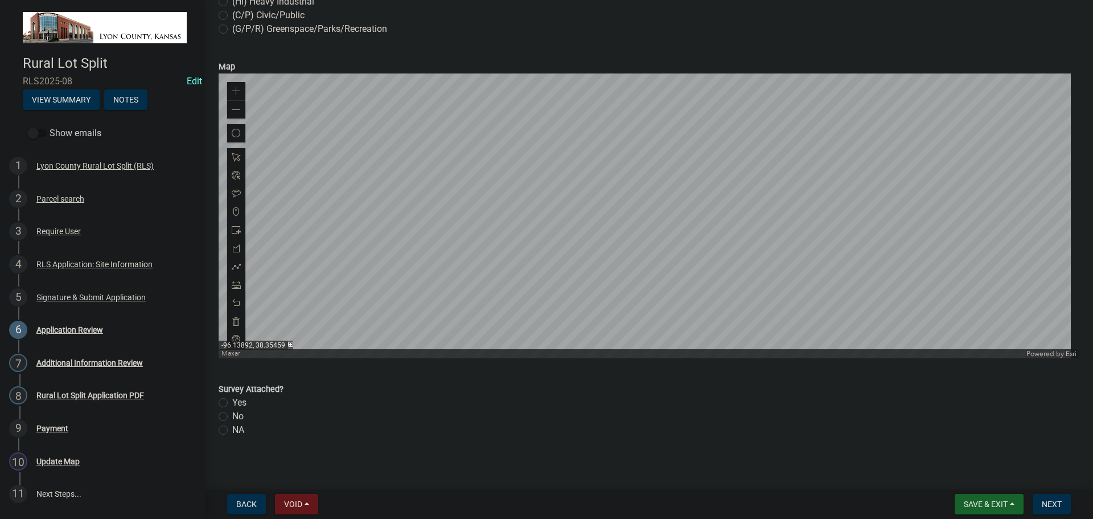
scroll to position [606, 0]
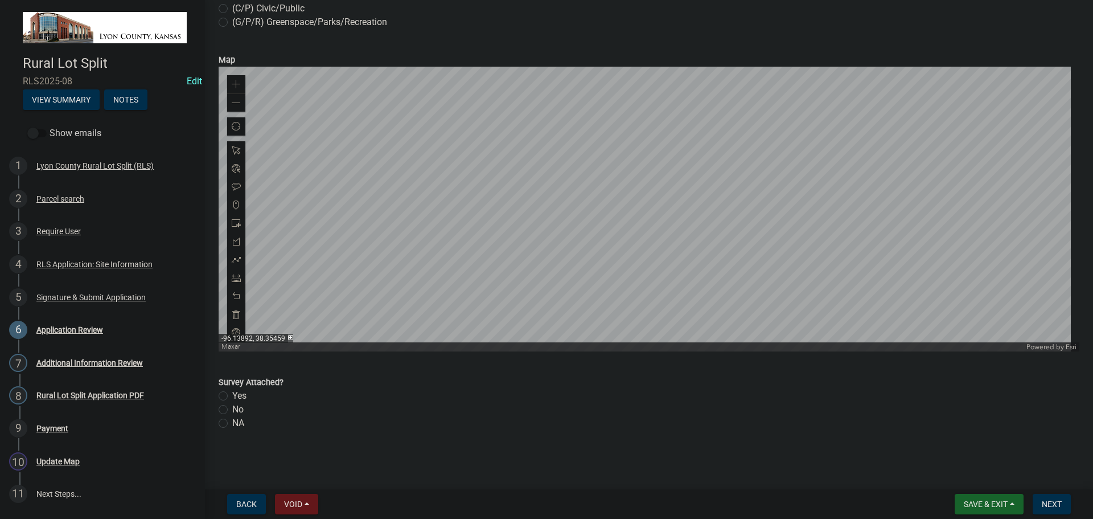
click at [232, 395] on label "Yes" at bounding box center [239, 396] width 14 height 14
click at [232, 395] on input "Yes" at bounding box center [235, 392] width 7 height 7
radio input "true"
click at [1053, 502] on span "Next" at bounding box center [1052, 503] width 20 height 9
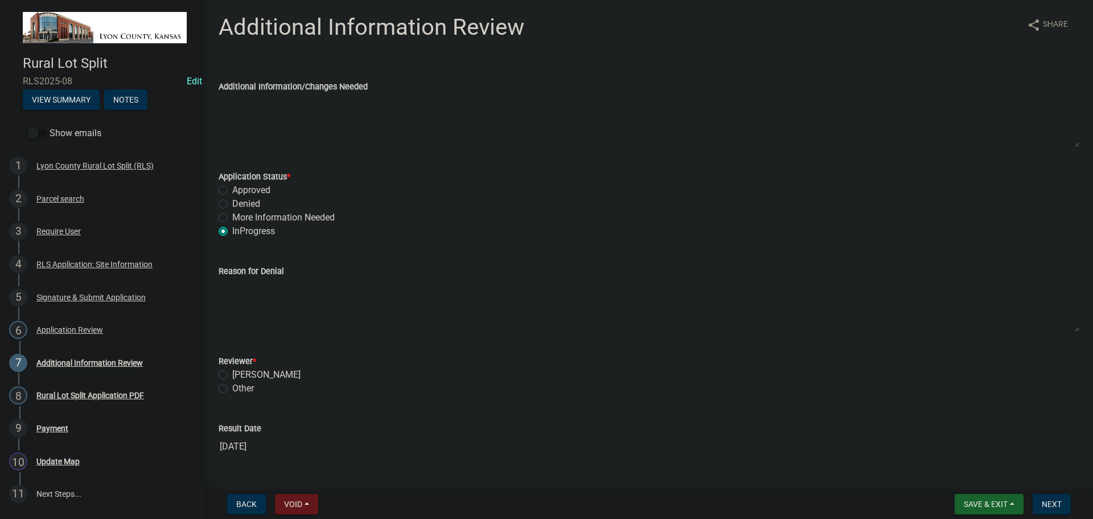
click at [232, 190] on label "Approved" at bounding box center [251, 190] width 38 height 14
click at [232, 190] on input "Approved" at bounding box center [235, 186] width 7 height 7
radio input "true"
click at [232, 376] on label "[PERSON_NAME]" at bounding box center [266, 375] width 68 height 14
click at [232, 375] on input "[PERSON_NAME]" at bounding box center [235, 371] width 7 height 7
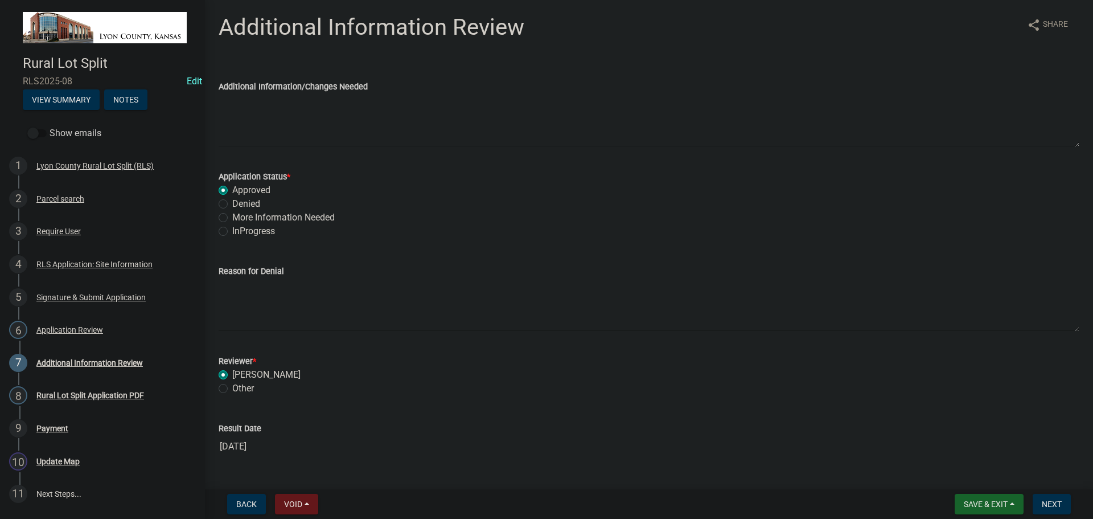
radio input "true"
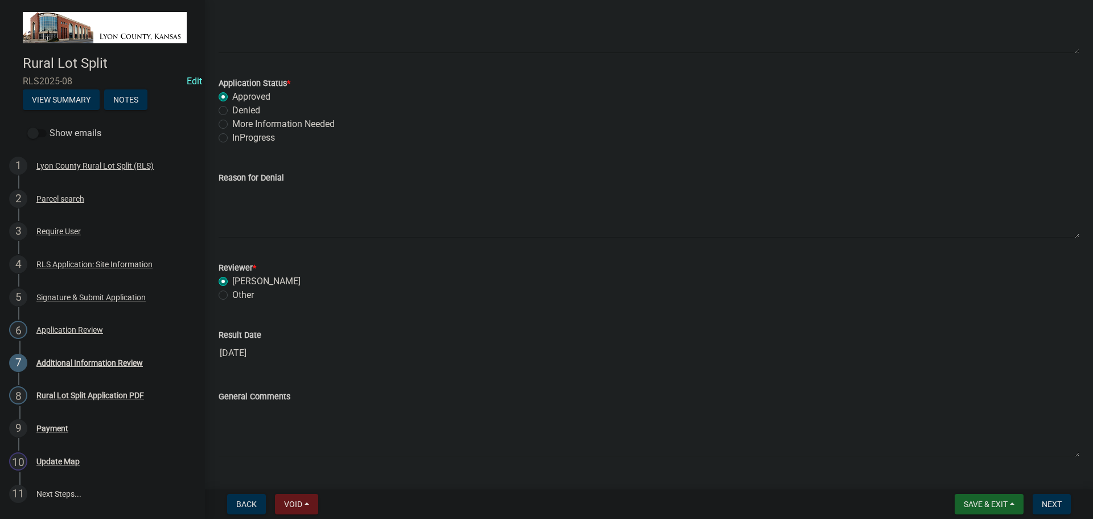
scroll to position [119, 0]
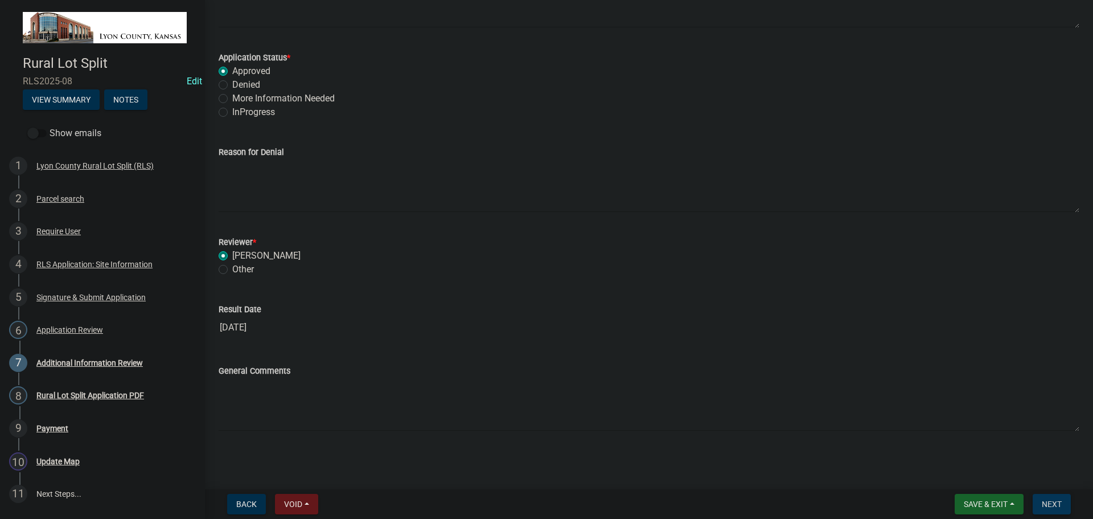
click at [1048, 499] on span "Next" at bounding box center [1052, 503] width 20 height 9
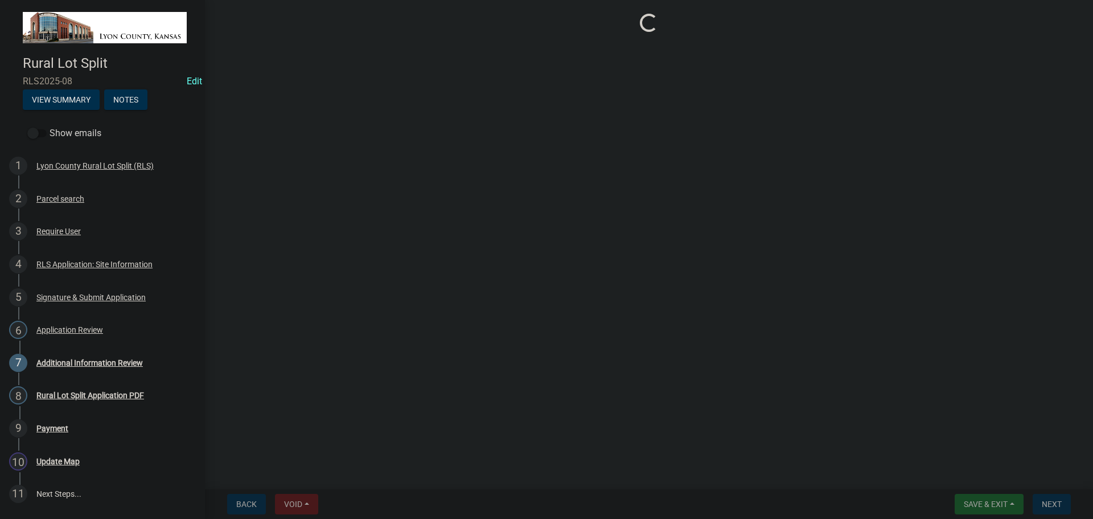
select select "3: 3"
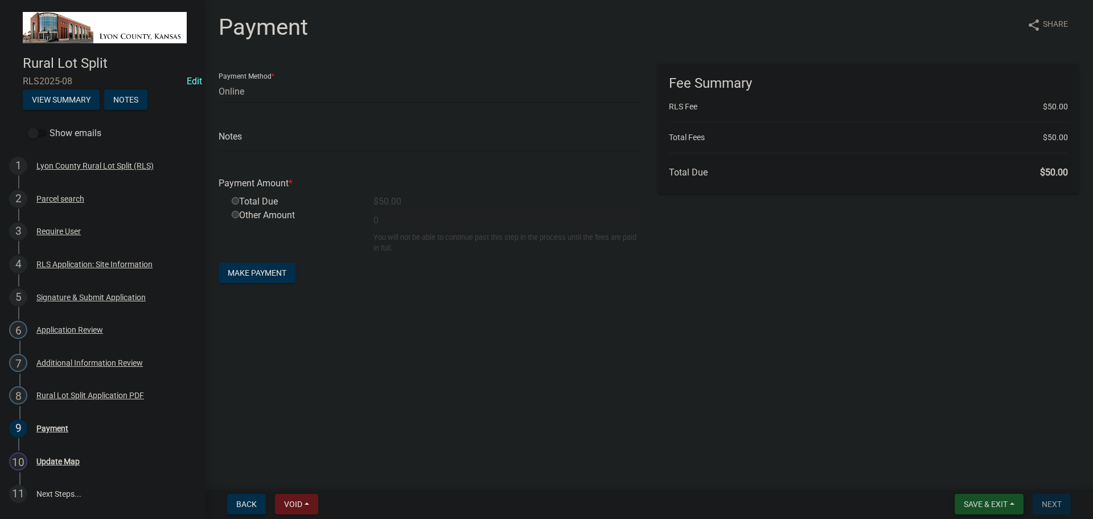
click at [997, 497] on button "Save & Exit" at bounding box center [989, 504] width 69 height 21
click at [976, 472] on button "Save & Exit" at bounding box center [978, 474] width 91 height 27
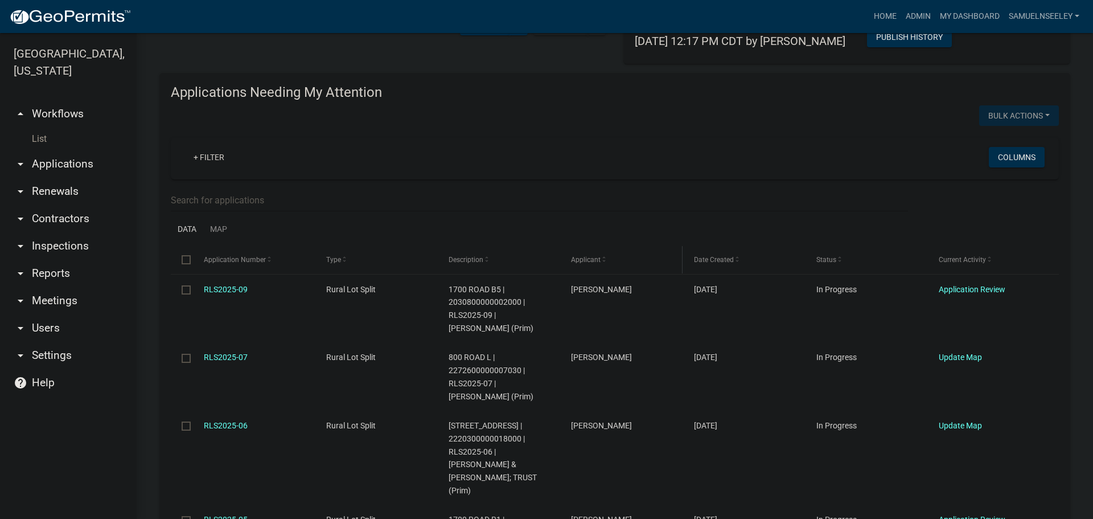
scroll to position [114, 0]
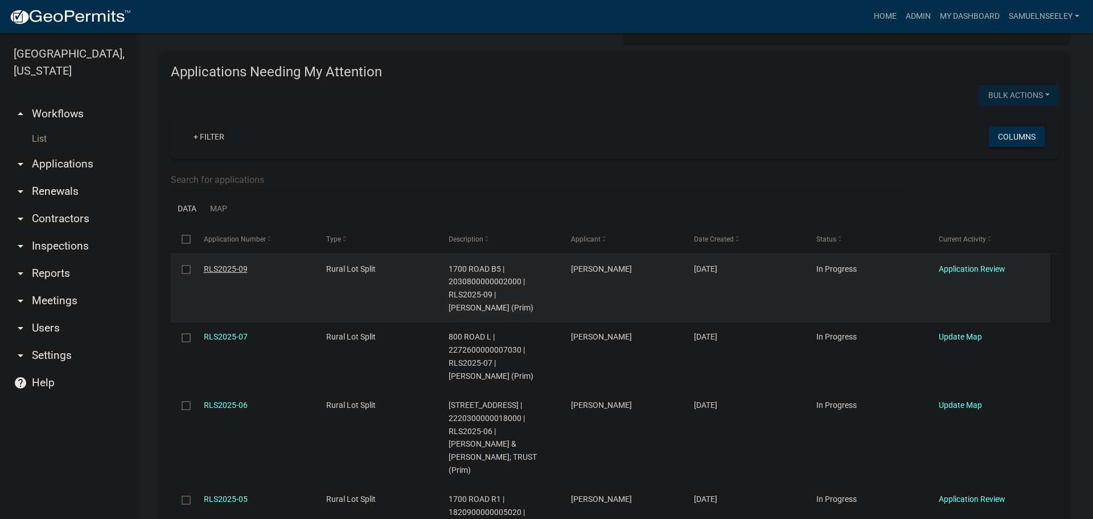
click at [223, 266] on link "RLS2025-09" at bounding box center [226, 268] width 44 height 9
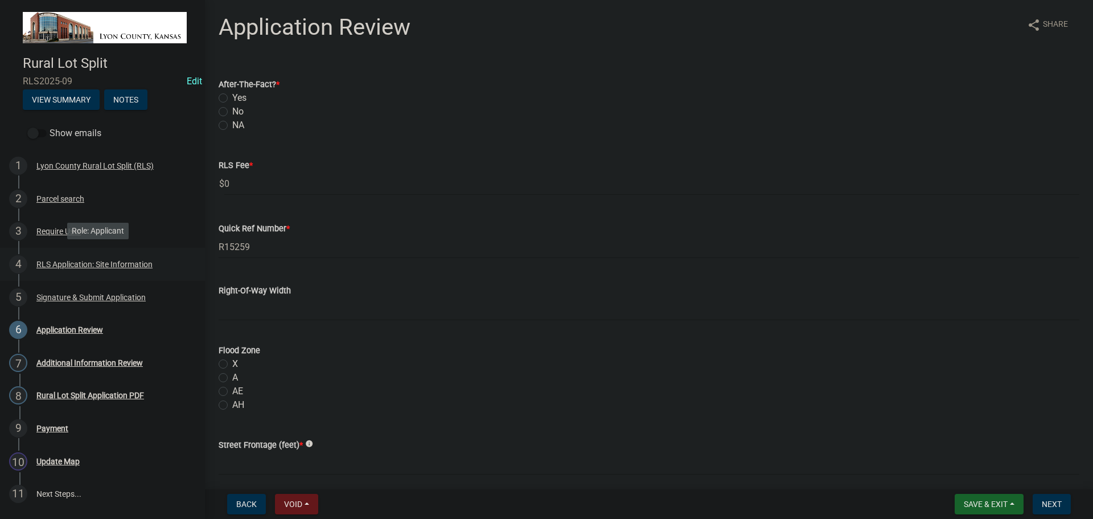
click at [62, 260] on div "RLS Application: Site Information" at bounding box center [94, 264] width 116 height 8
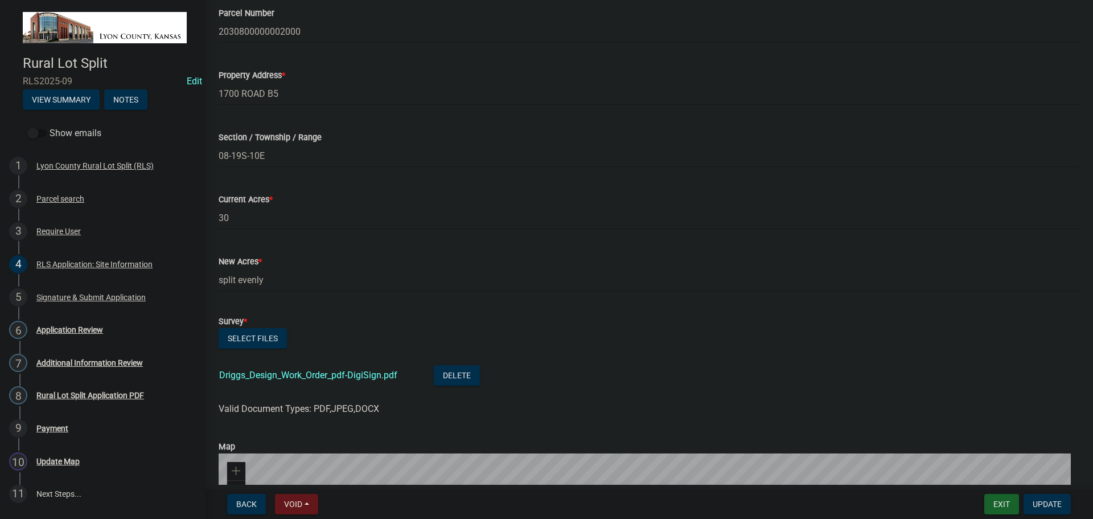
scroll to position [626, 0]
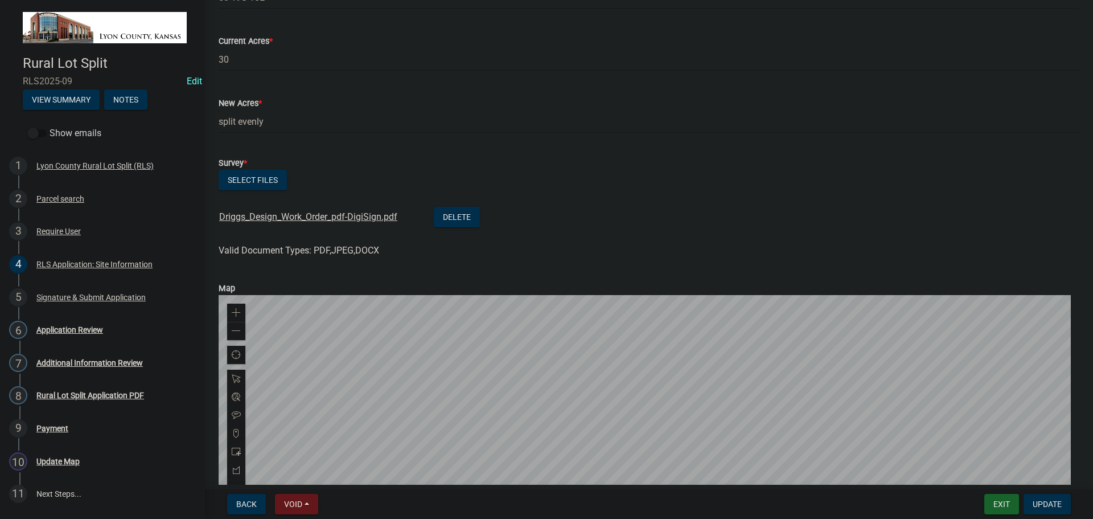
click at [314, 218] on link "Driggs_Design_Work_Order_pdf-DigiSign.pdf" at bounding box center [308, 216] width 178 height 11
click at [987, 501] on button "Exit" at bounding box center [1002, 504] width 35 height 21
